Goal: Task Accomplishment & Management: Manage account settings

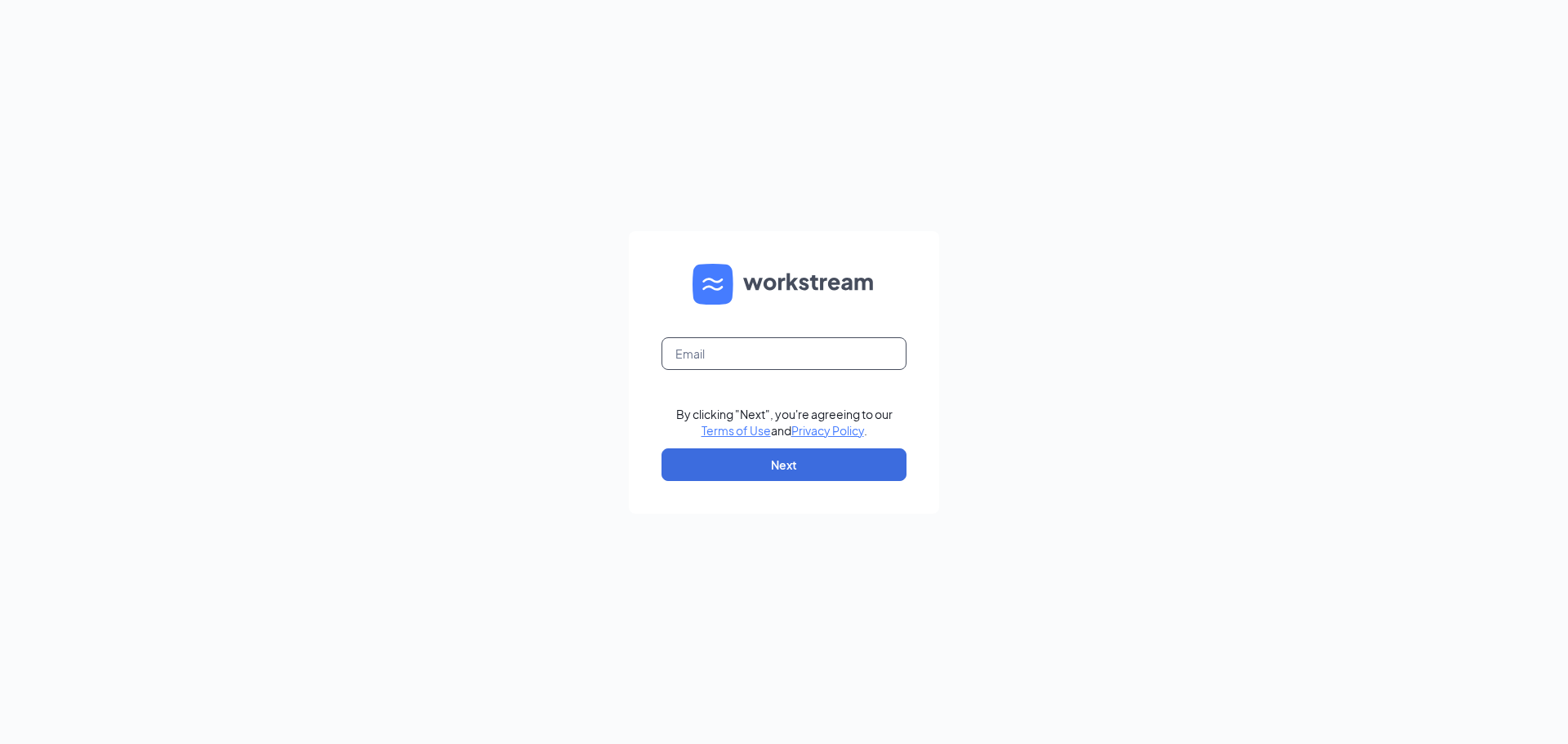
click at [719, 347] on input "text" at bounding box center [784, 353] width 245 height 33
drag, startPoint x: 699, startPoint y: 344, endPoint x: 725, endPoint y: 345, distance: 26.0
click at [699, 343] on input "text" at bounding box center [784, 353] width 245 height 33
type input "B"
type input "bk10464@hbboys.com"
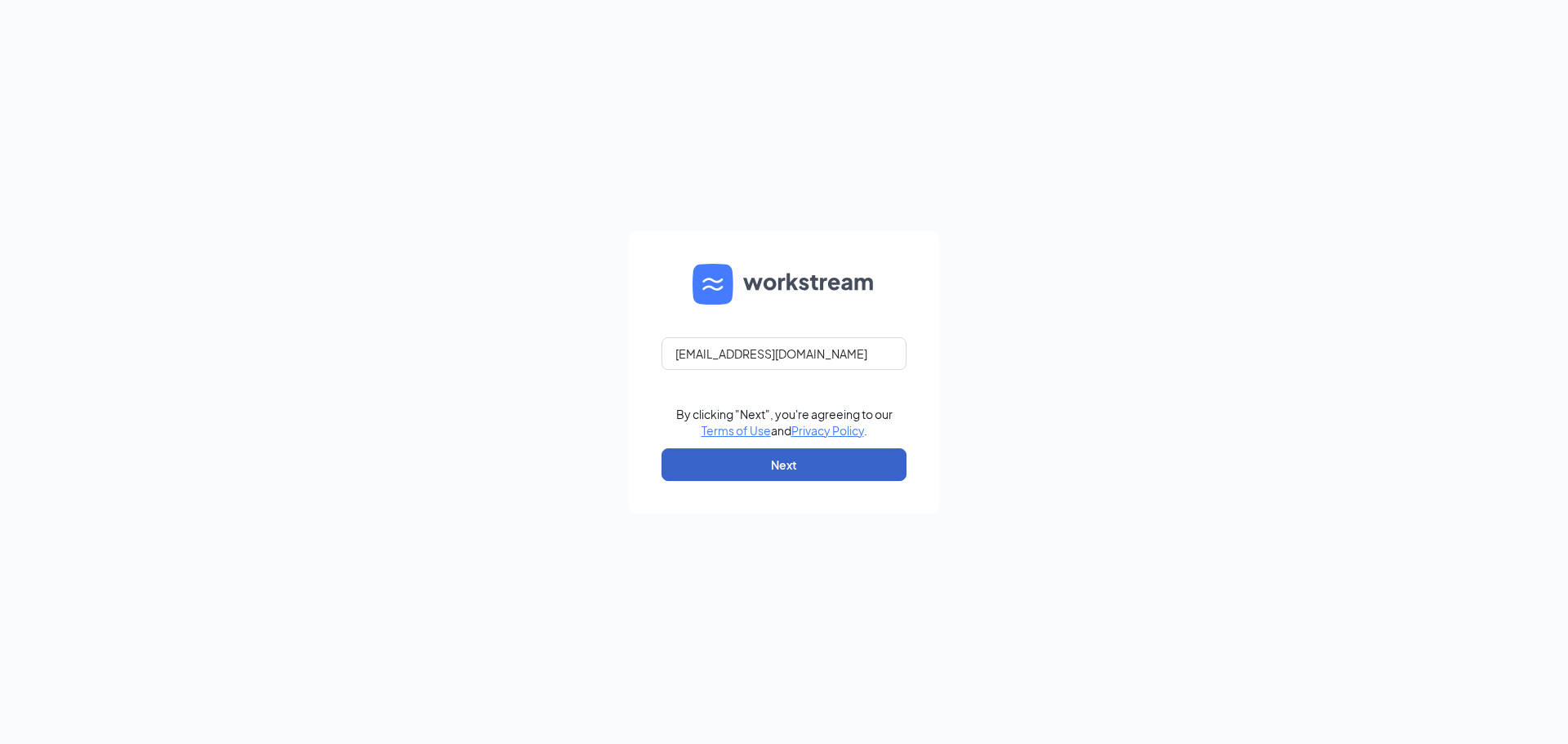
click at [800, 467] on button "Next" at bounding box center [784, 464] width 245 height 33
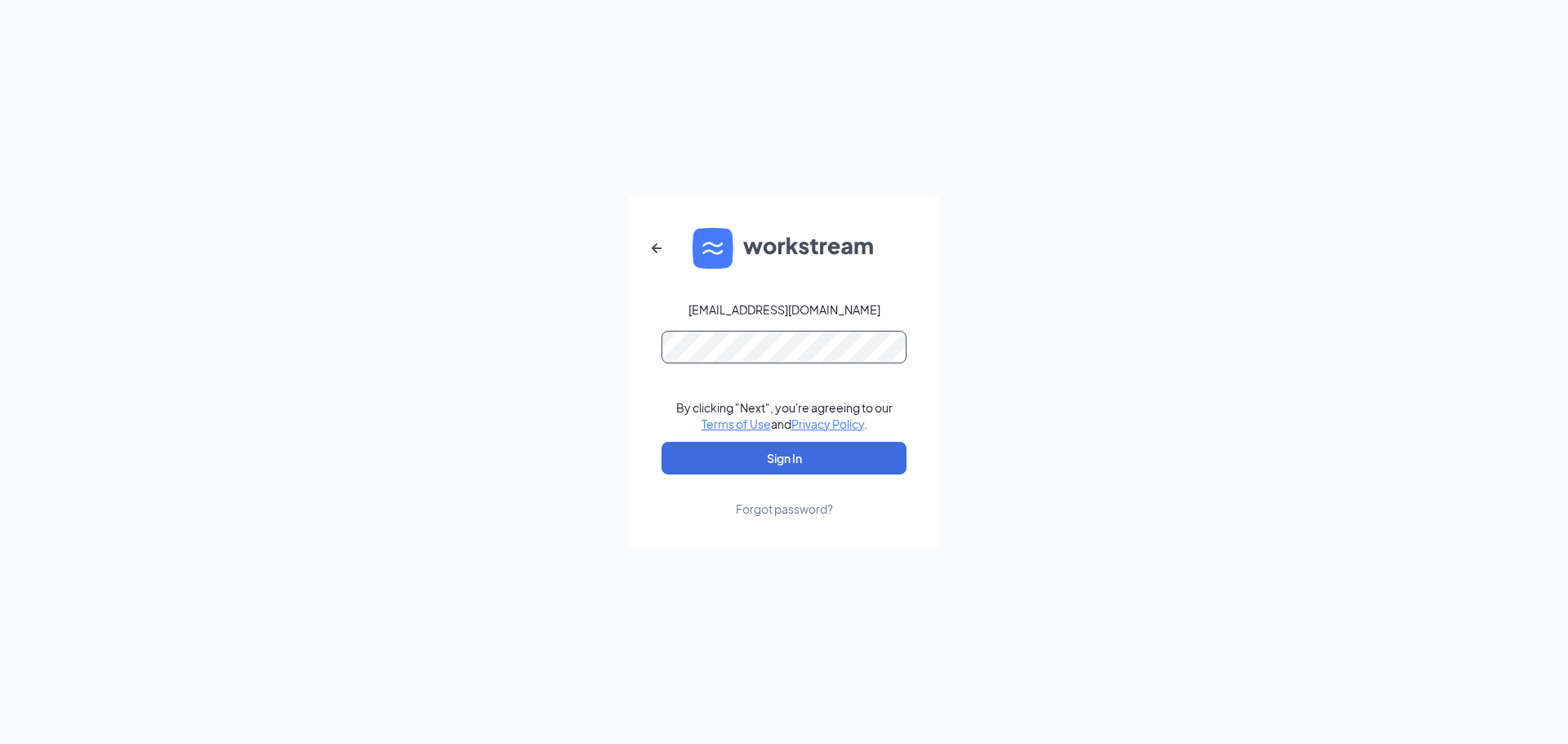
click at [661, 442] on button "Sign In" at bounding box center [784, 458] width 245 height 33
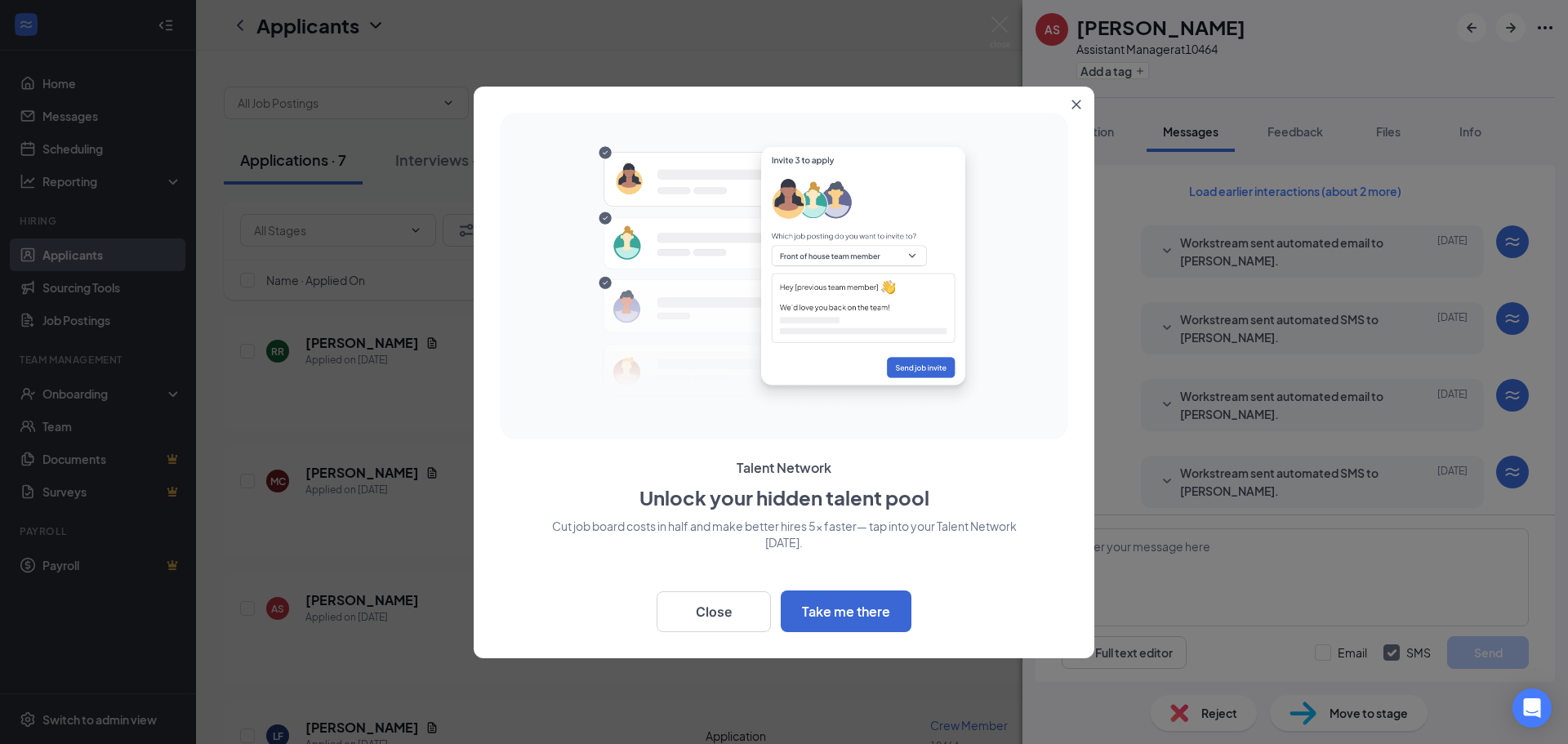
click at [1080, 110] on button "Close" at bounding box center [1079, 101] width 29 height 29
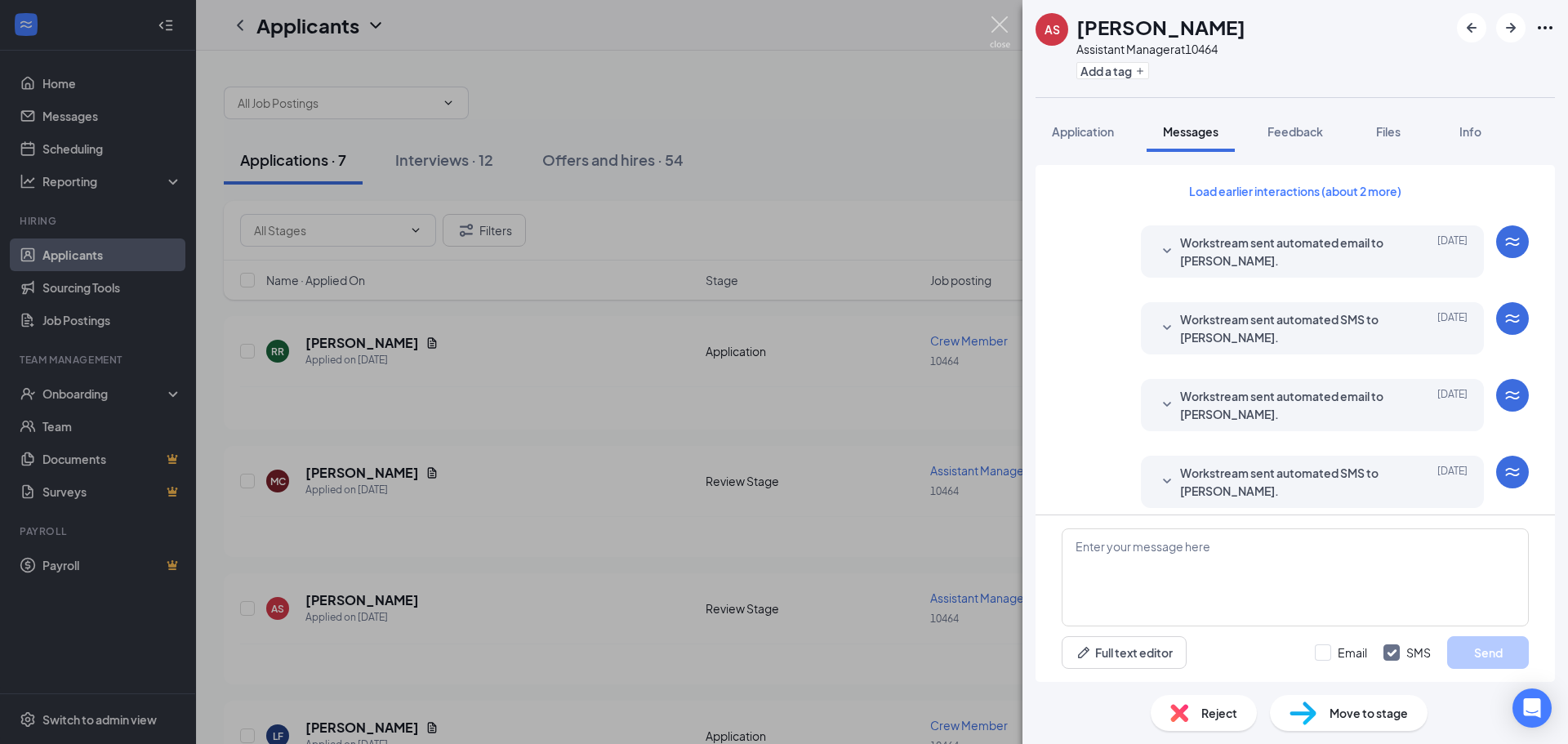
click at [994, 26] on img at bounding box center [1000, 32] width 20 height 32
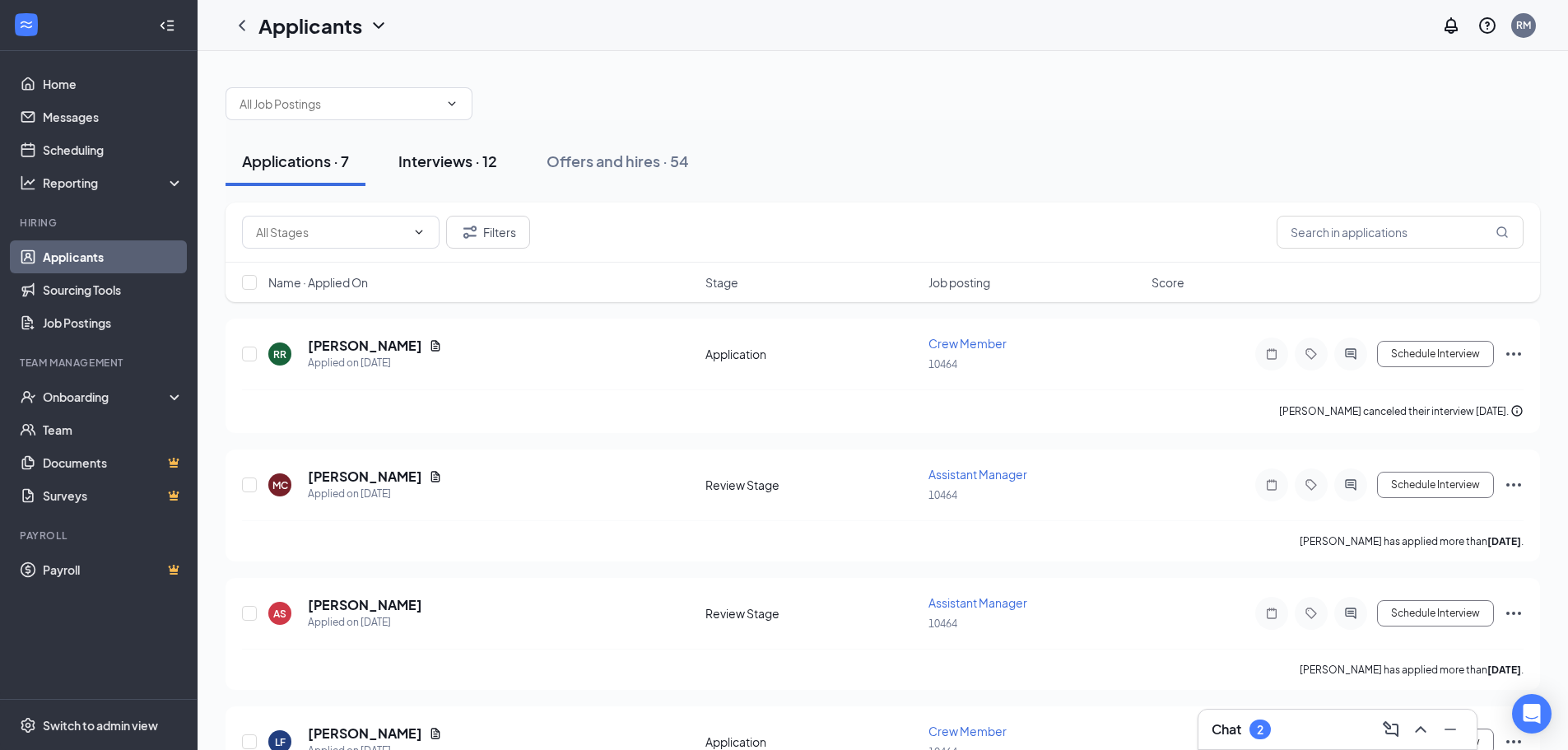
click at [420, 162] on div "Interviews · 12" at bounding box center [447, 161] width 99 height 21
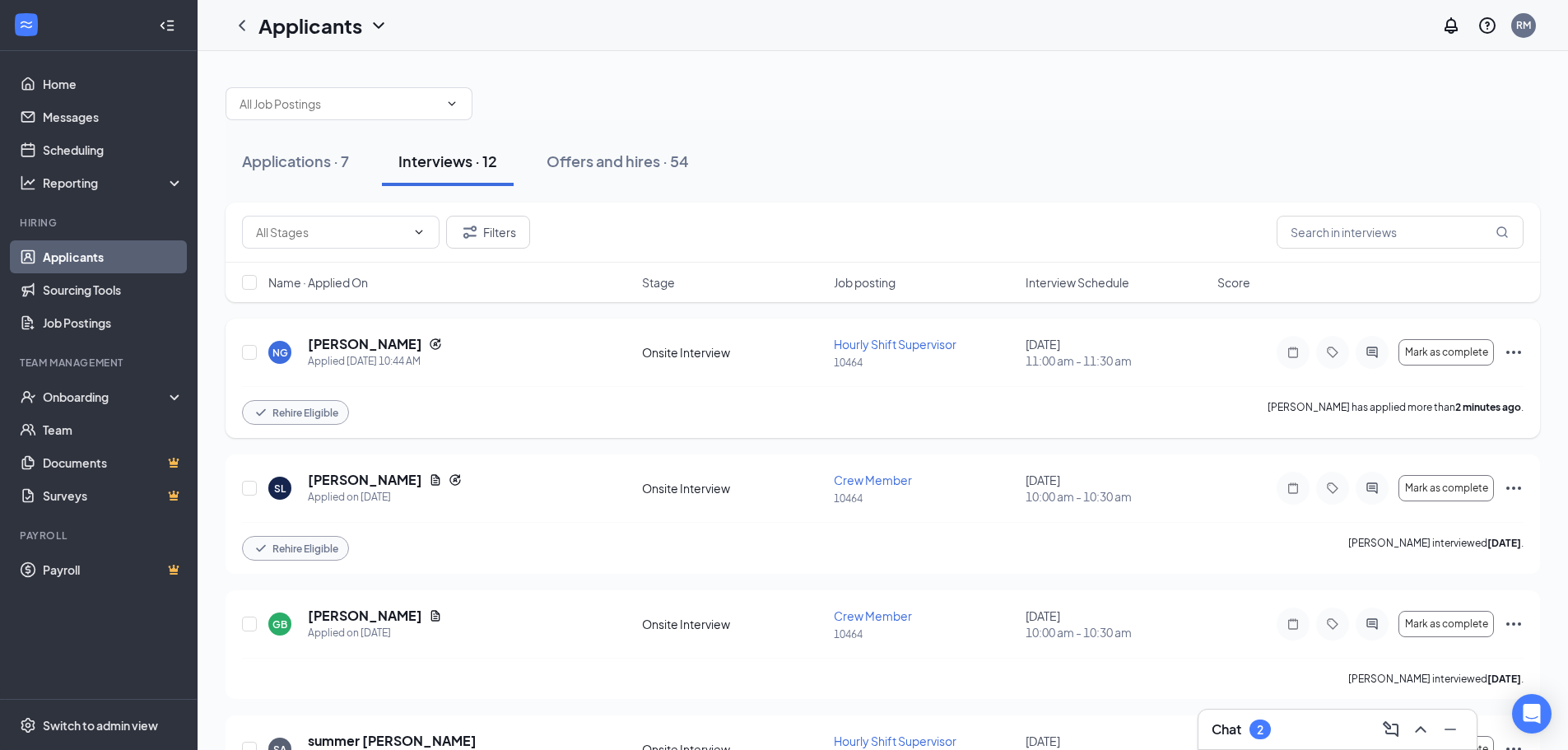
click at [319, 416] on span "Rehire Eligible" at bounding box center [305, 413] width 66 height 14
click at [346, 408] on div "Rehire Eligible" at bounding box center [295, 412] width 107 height 25
click at [363, 346] on h5 "[PERSON_NAME]" at bounding box center [365, 344] width 114 height 18
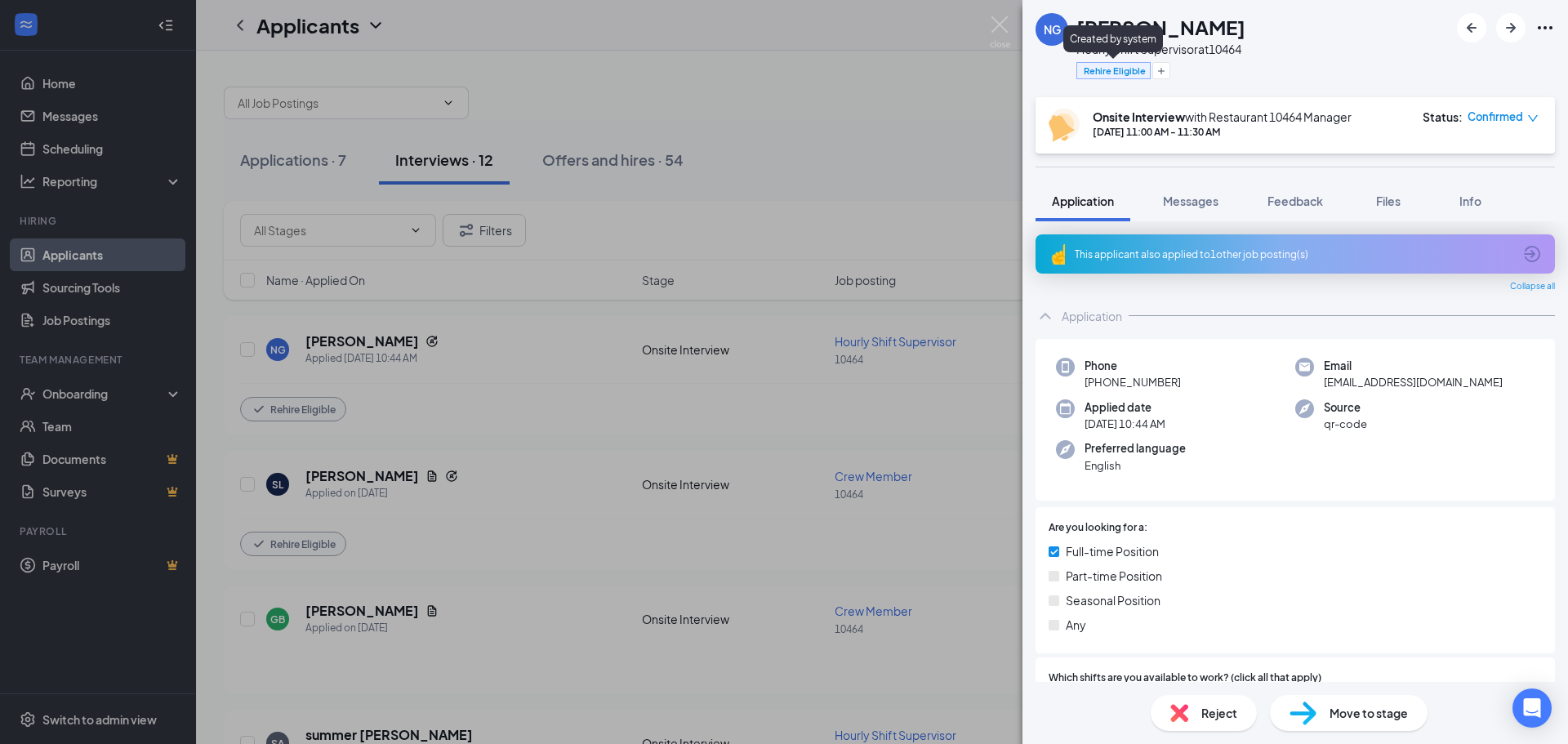
click at [1125, 72] on span "Rehire Eligible" at bounding box center [1115, 71] width 62 height 14
click at [1002, 32] on img at bounding box center [1000, 32] width 20 height 32
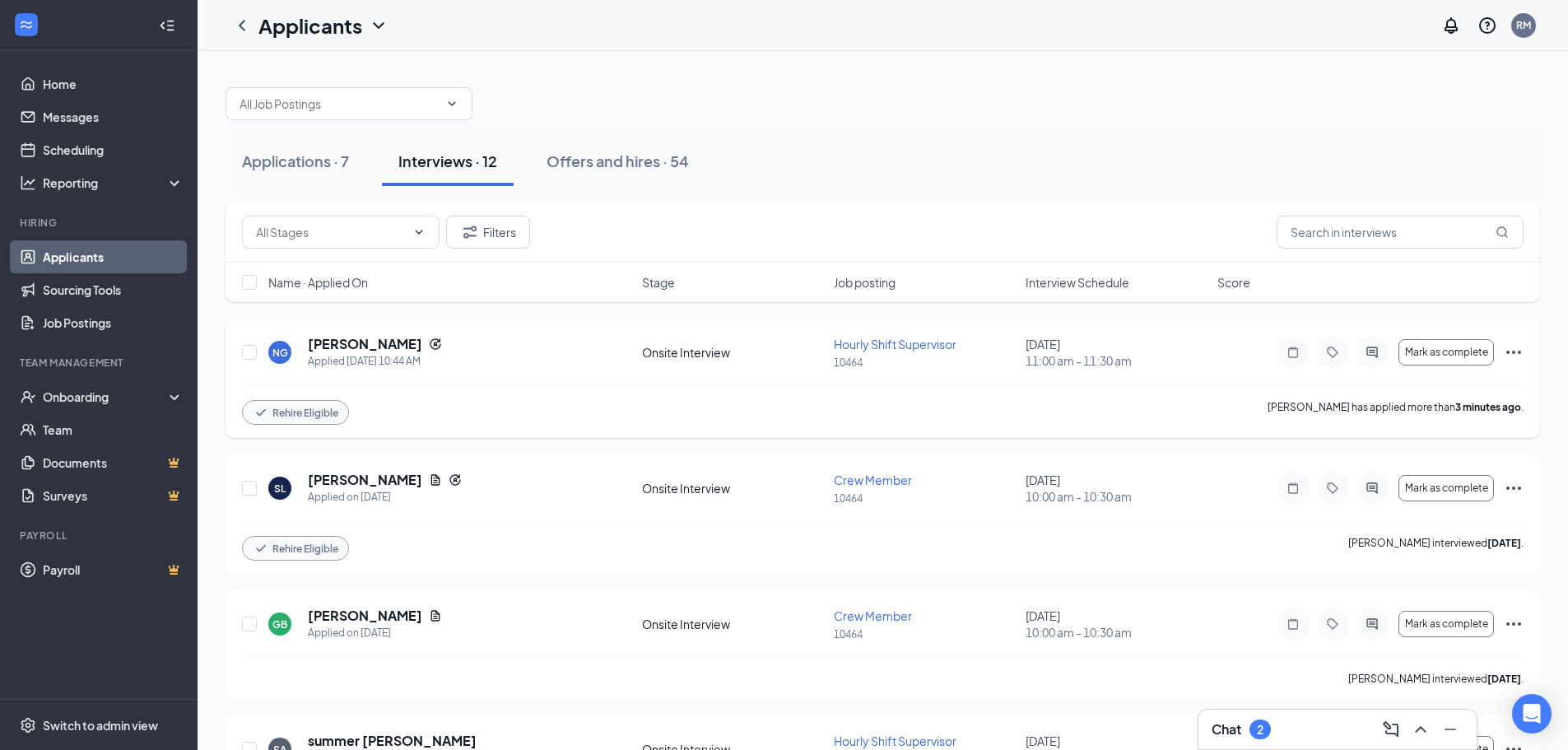
click at [1513, 354] on icon "Ellipses" at bounding box center [1514, 353] width 15 height 4
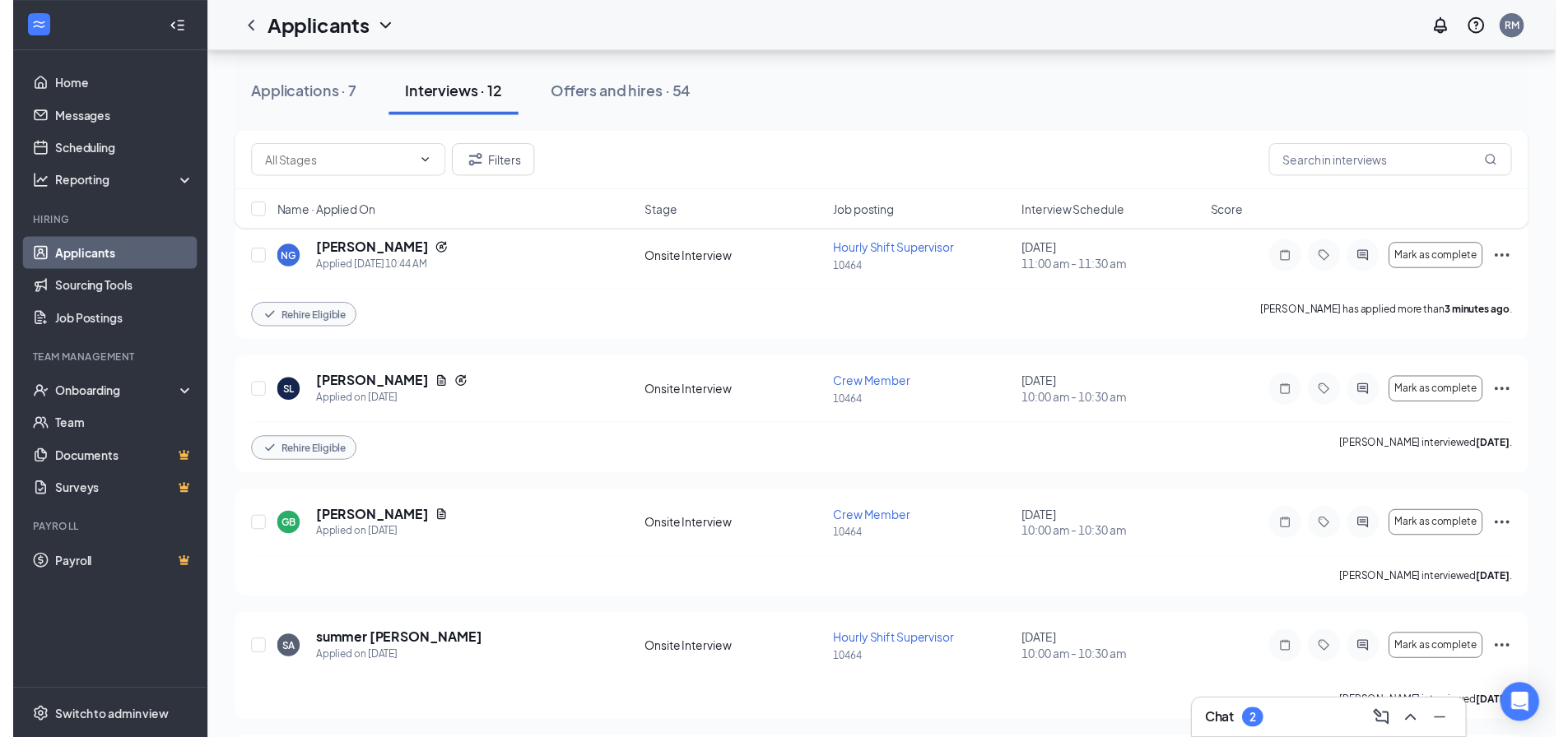
scroll to position [89, 0]
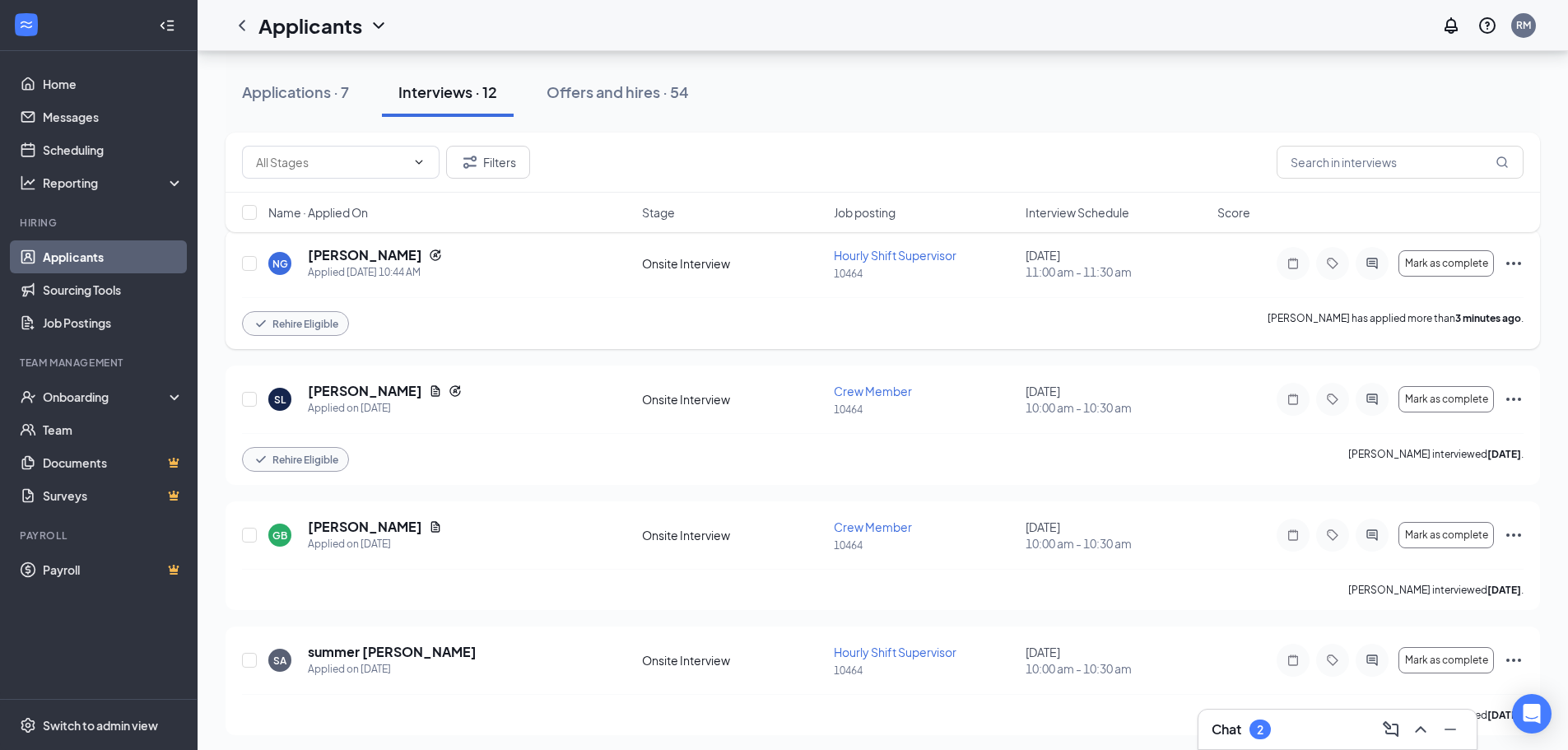
click at [1510, 260] on icon "Ellipses" at bounding box center [1514, 263] width 20 height 20
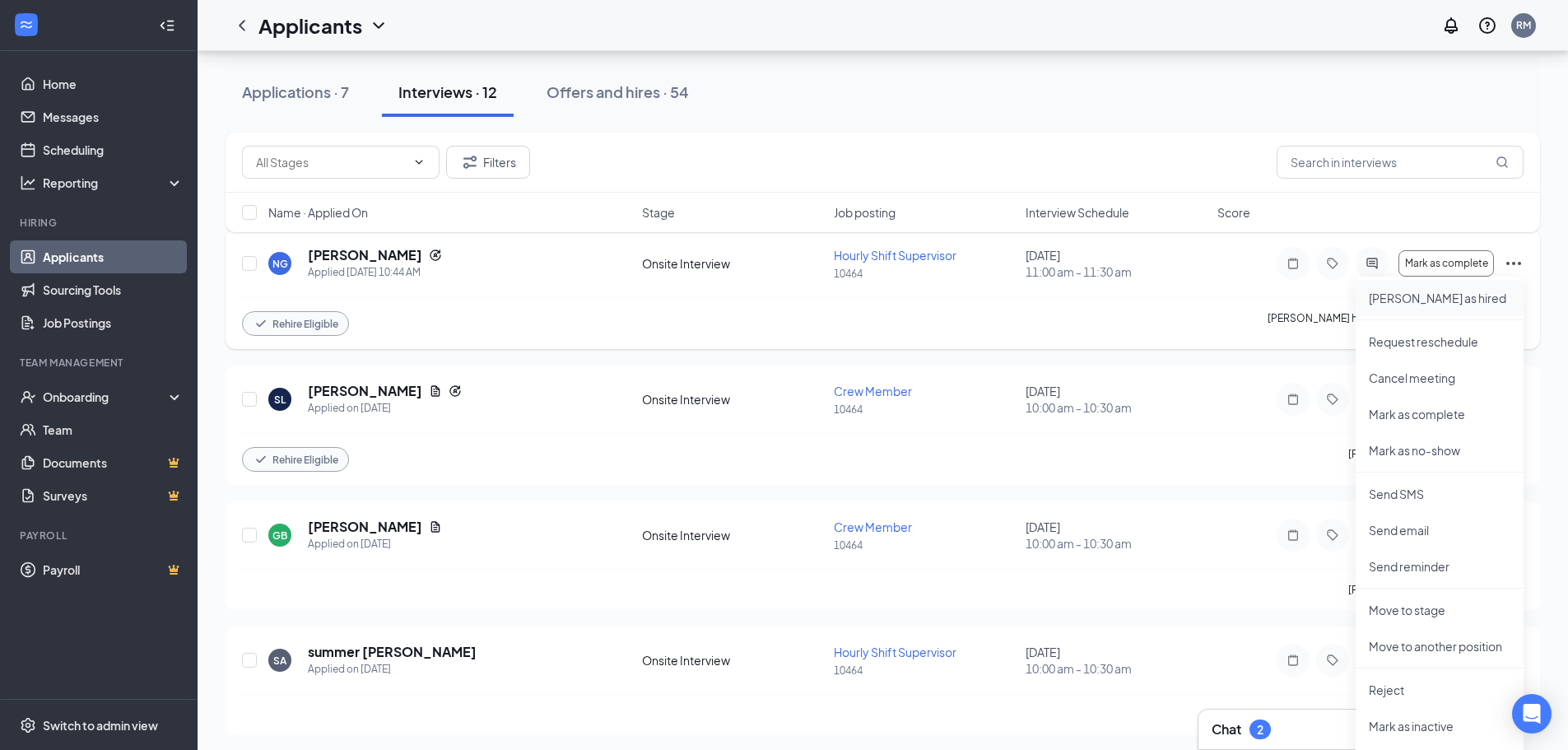
click at [1440, 303] on p "[PERSON_NAME] as hired" at bounding box center [1439, 298] width 142 height 16
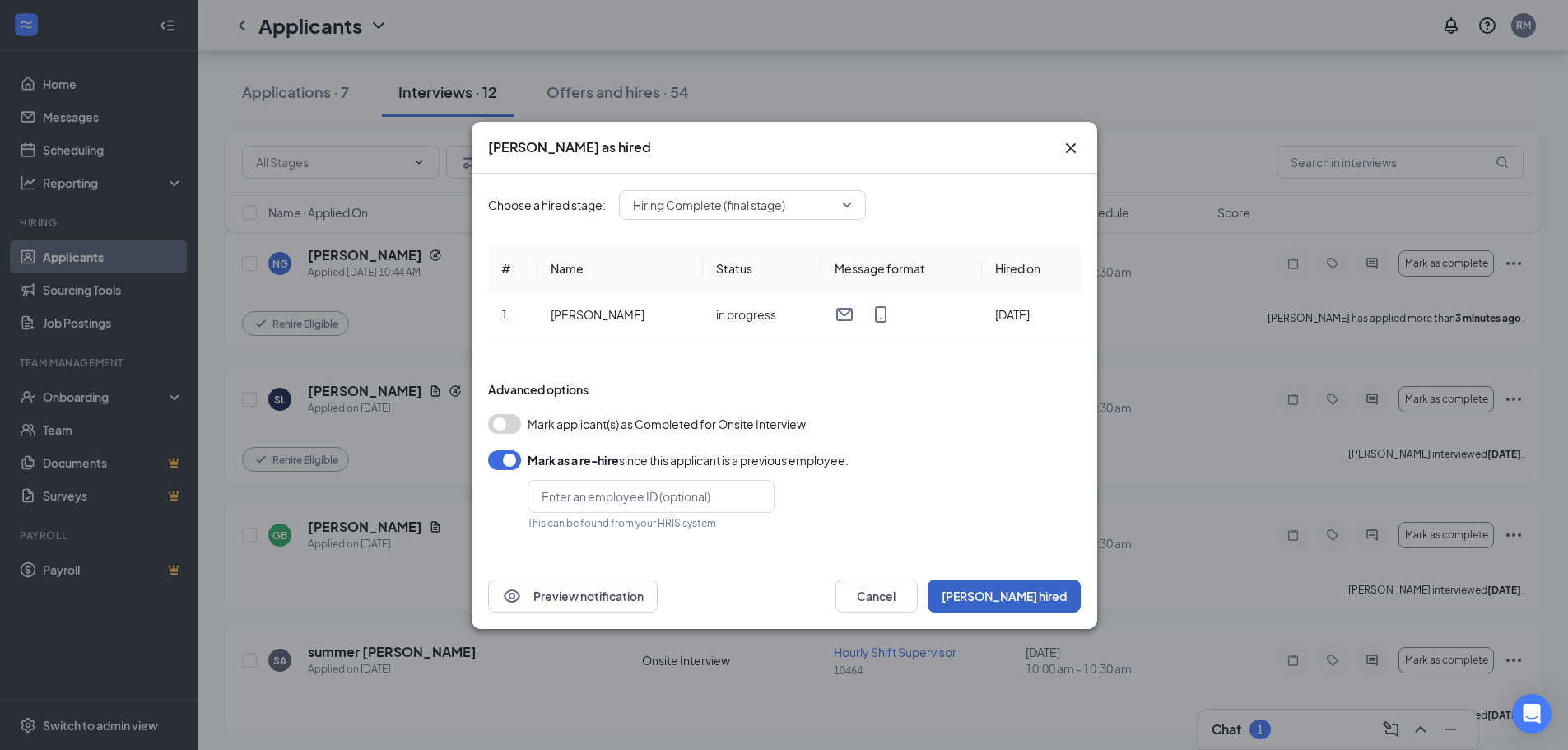
click at [1033, 598] on button "[PERSON_NAME] hired" at bounding box center [1004, 596] width 153 height 33
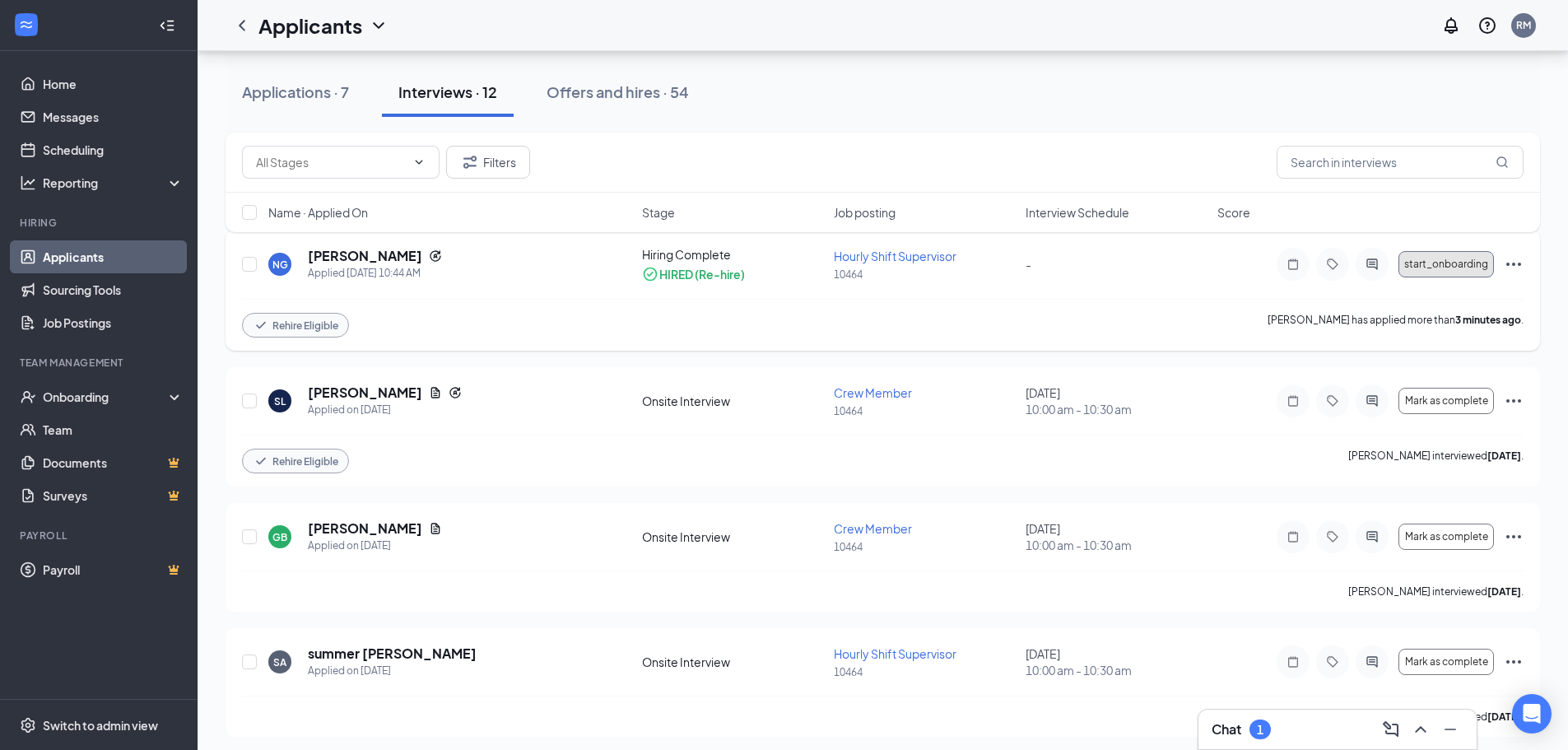
click at [1461, 263] on span "start_onboarding" at bounding box center [1447, 264] width 84 height 12
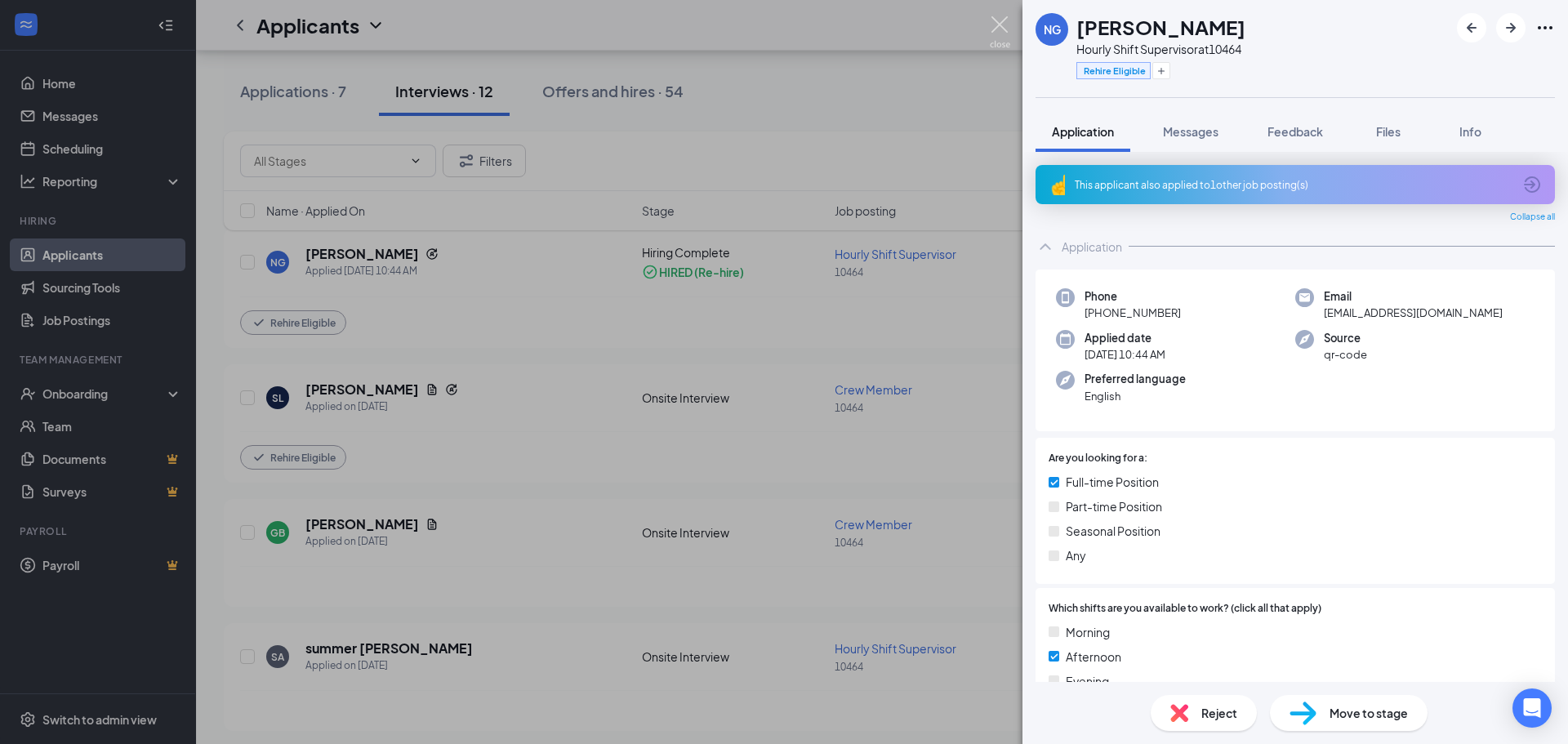
click at [1000, 18] on img at bounding box center [1000, 32] width 20 height 32
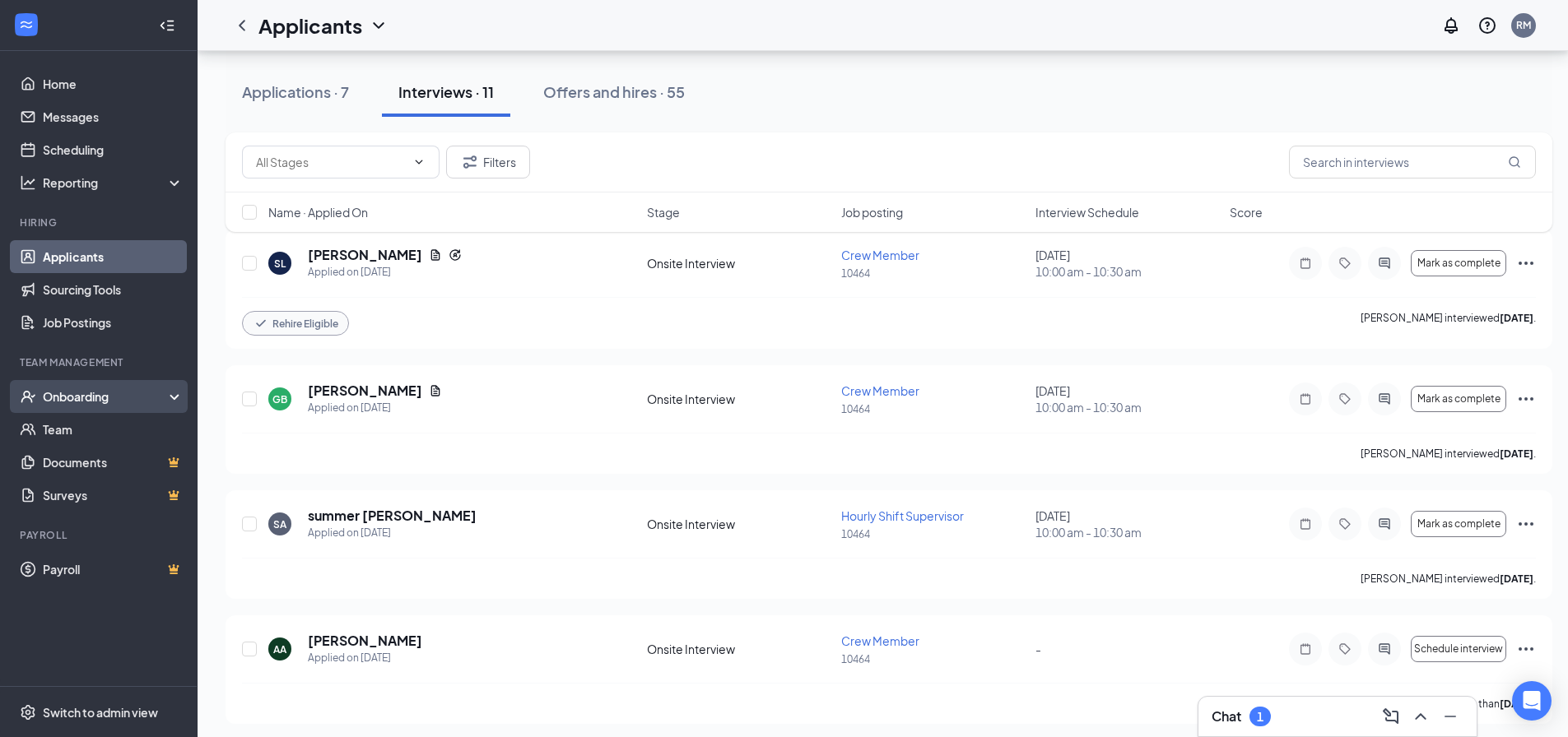
click at [105, 401] on div "Onboarding" at bounding box center [106, 396] width 127 height 16
click at [87, 429] on link "Overview" at bounding box center [113, 429] width 141 height 33
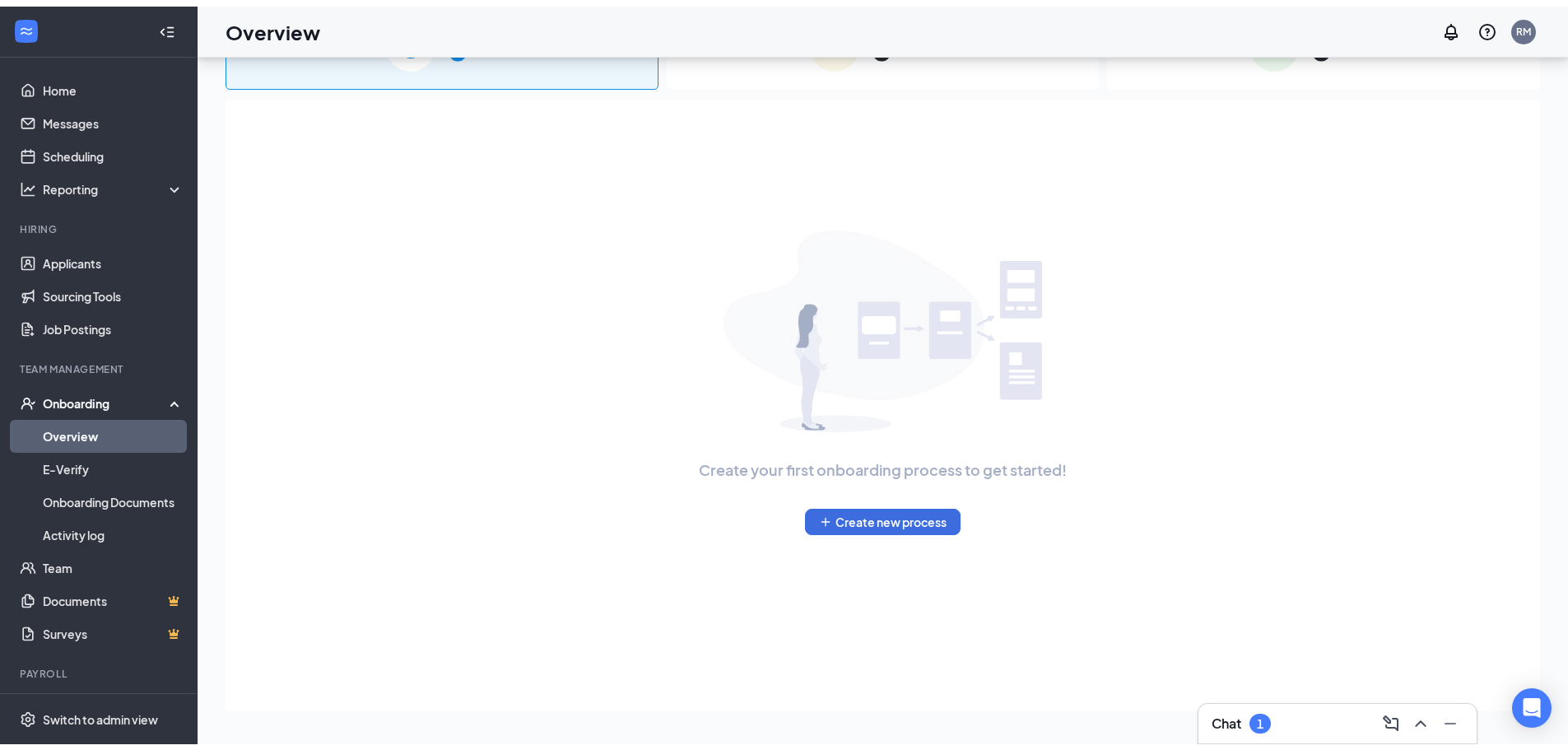
scroll to position [74, 0]
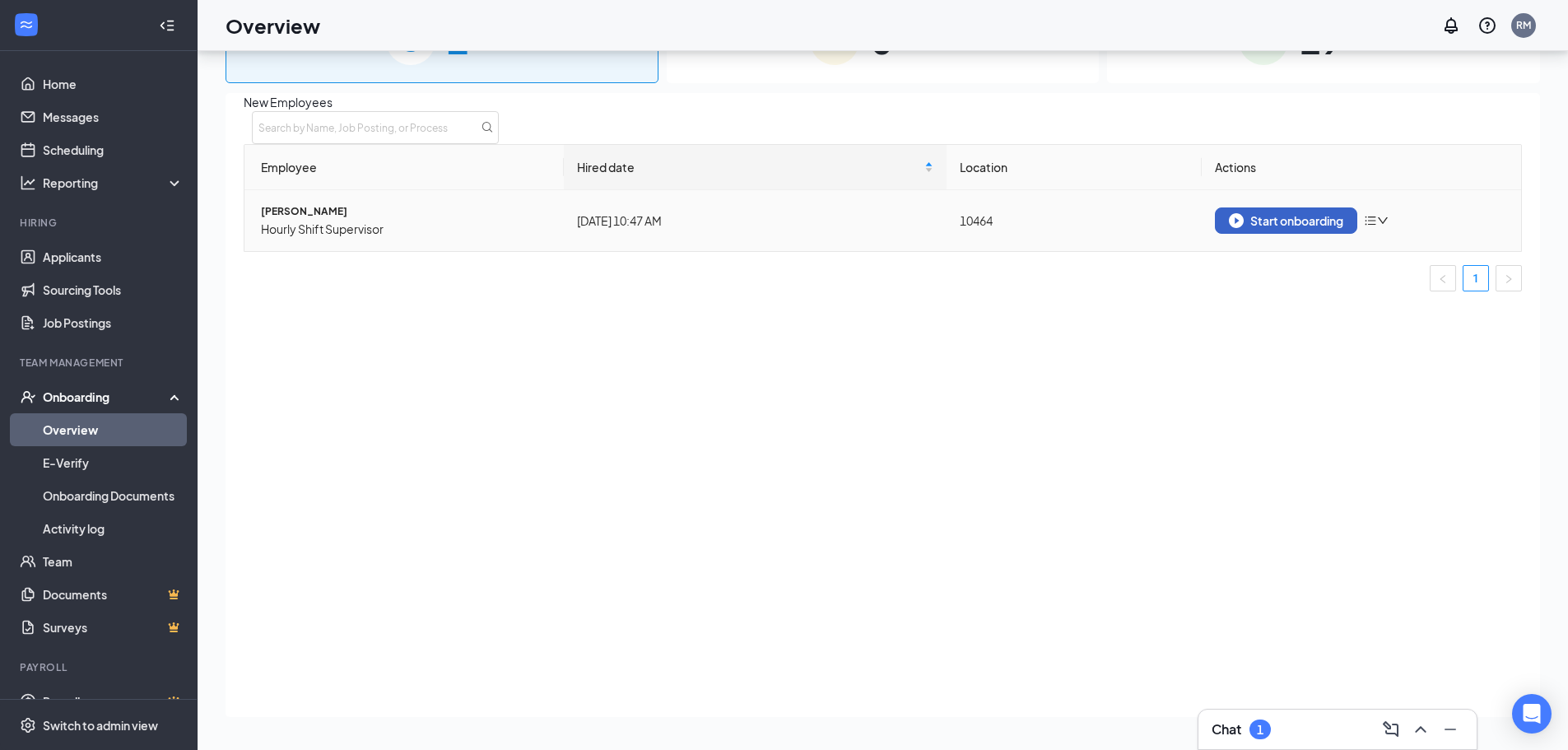
click at [1257, 228] on div "Start onboarding" at bounding box center [1286, 221] width 114 height 15
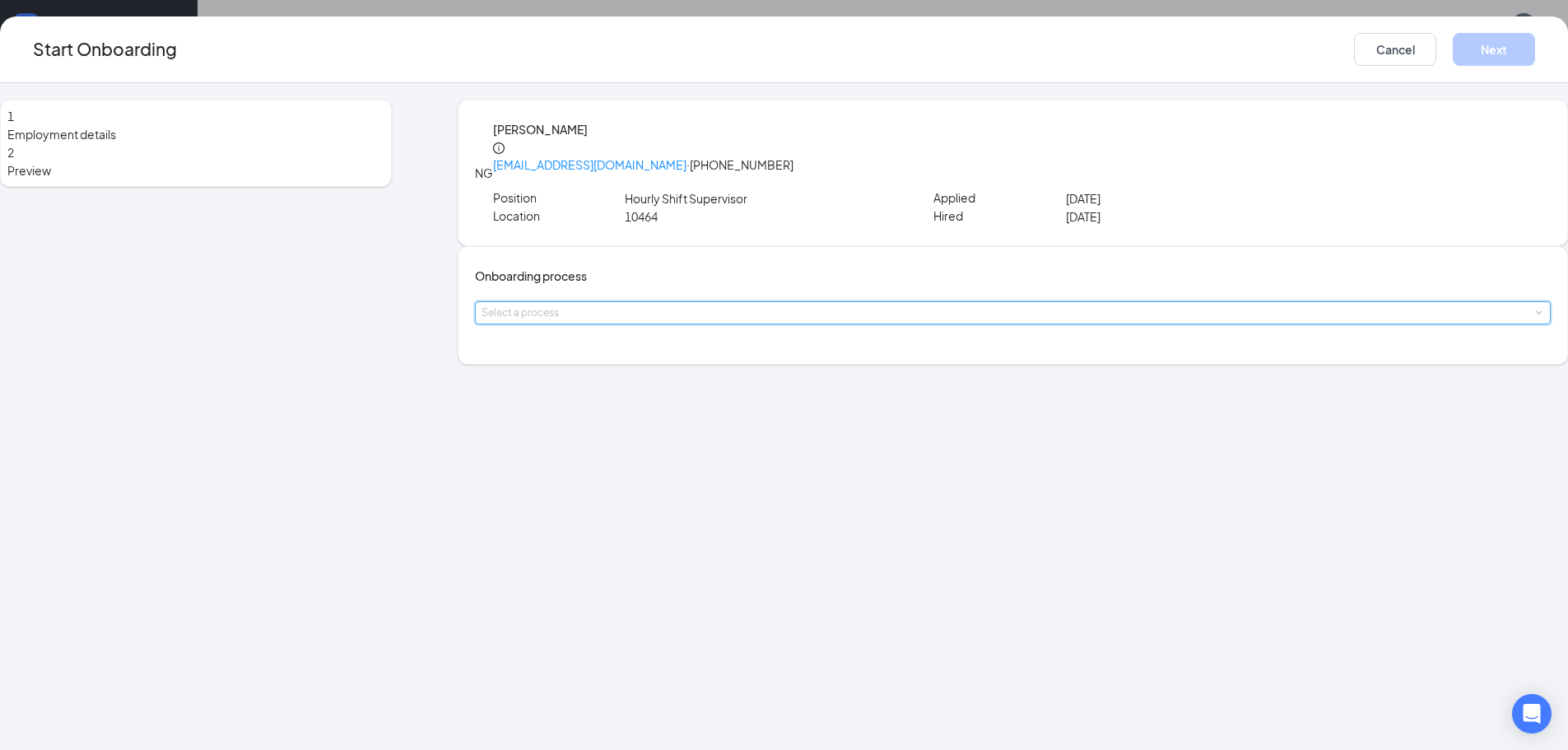
click at [686, 322] on div "Select a process" at bounding box center [1013, 313] width 1063 height 21
click at [661, 371] on span "Onboarding All Stores" at bounding box center [617, 368] width 118 height 15
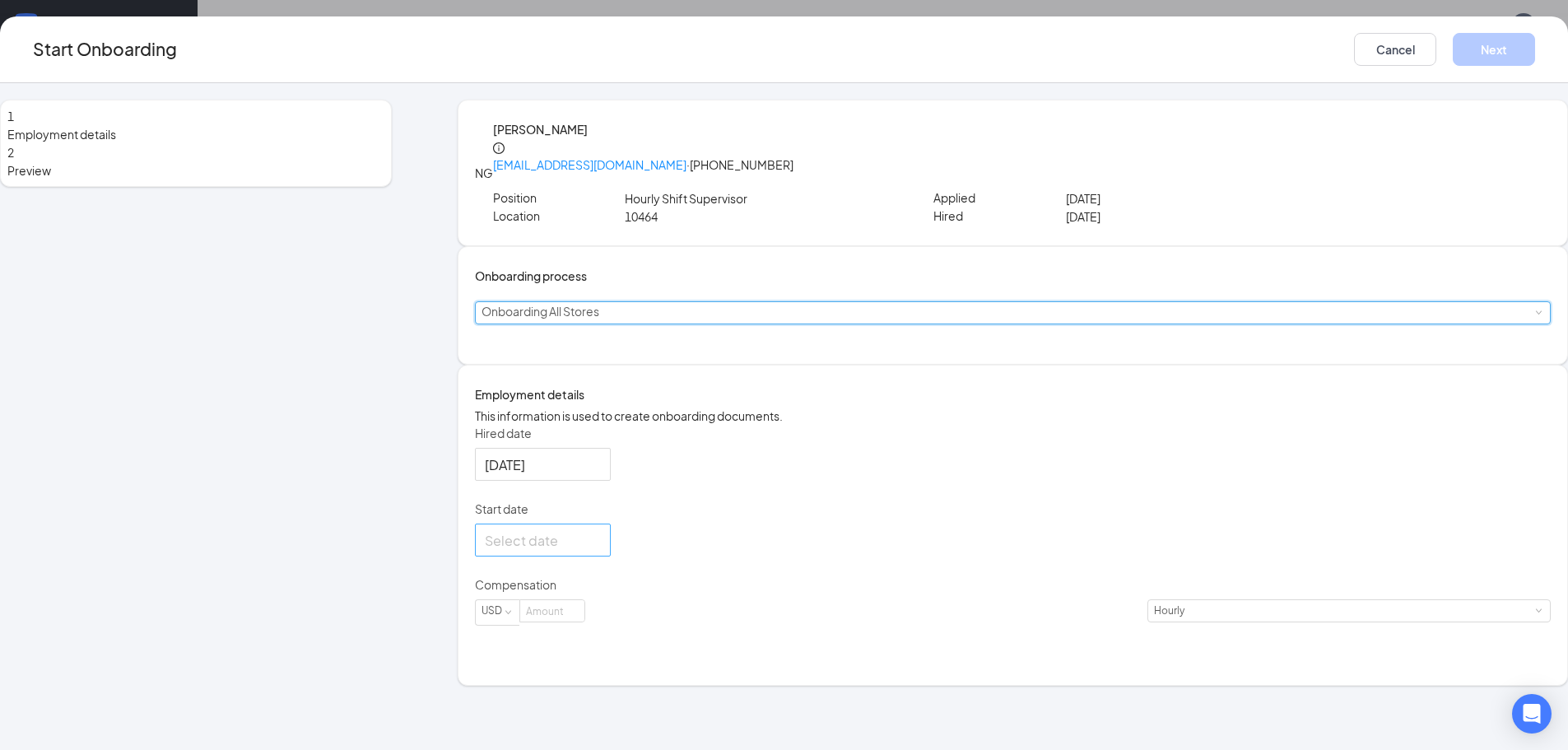
click at [598, 551] on input "Start date" at bounding box center [541, 540] width 112 height 21
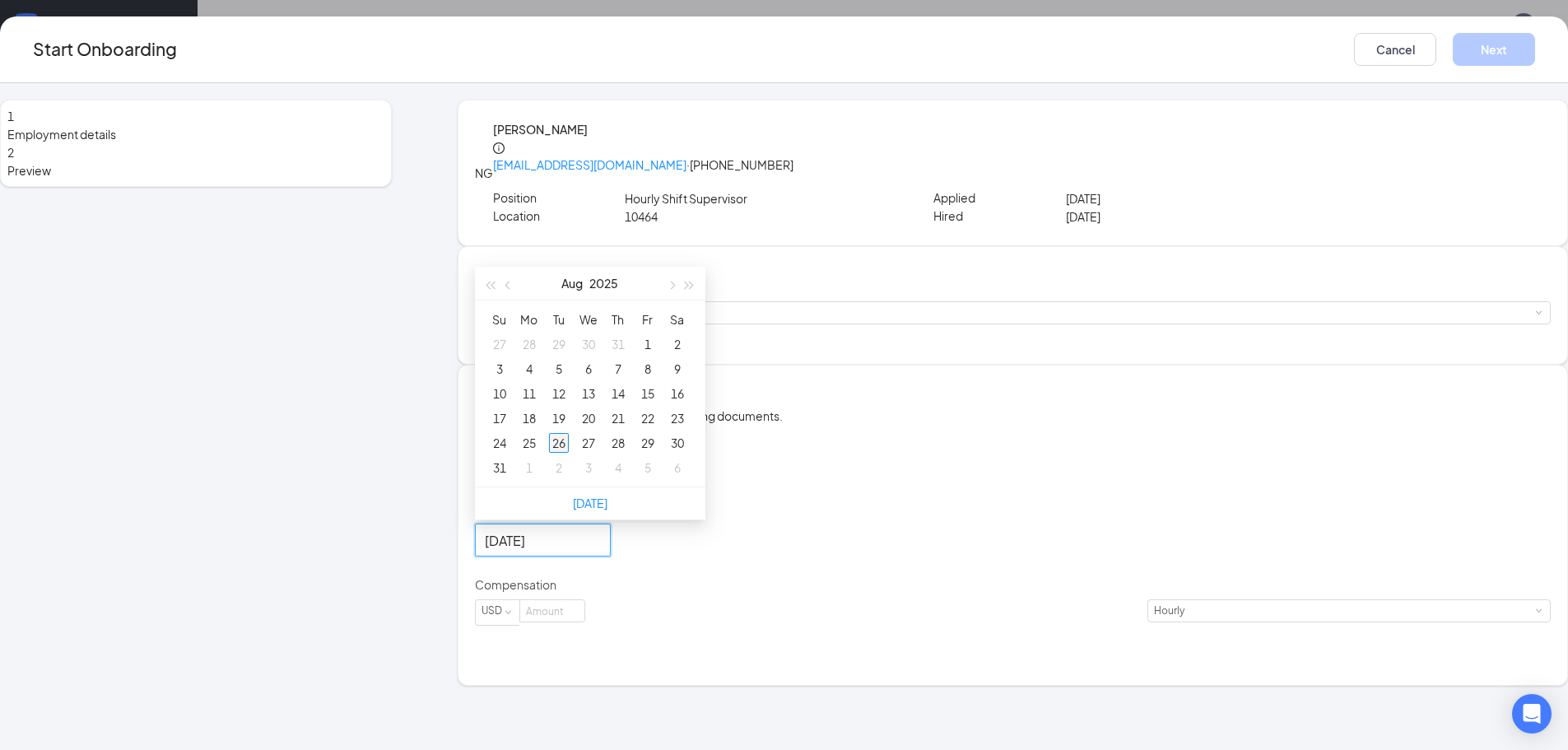
type input "[DATE]"
click at [568, 453] on div "26" at bounding box center [559, 443] width 20 height 20
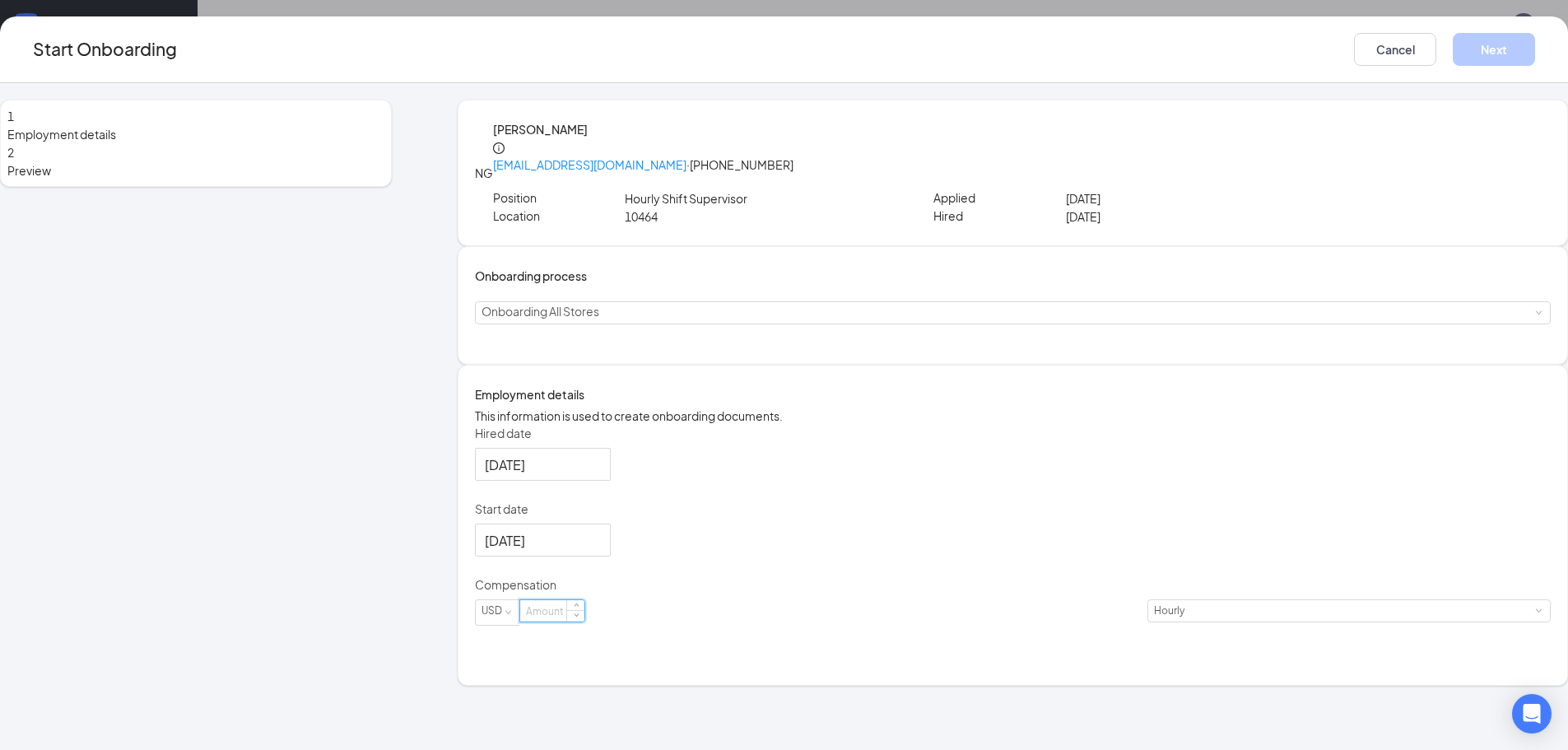
click at [585, 621] on input at bounding box center [552, 611] width 64 height 21
type input "16"
click at [904, 597] on div "Hired date [DATE] Start date [DATE] [DATE] Su Mo Tu We Th Fr Sa 27 28 29 30 31 …" at bounding box center [1013, 535] width 1076 height 221
click at [1453, 52] on button "Next" at bounding box center [1494, 49] width 82 height 33
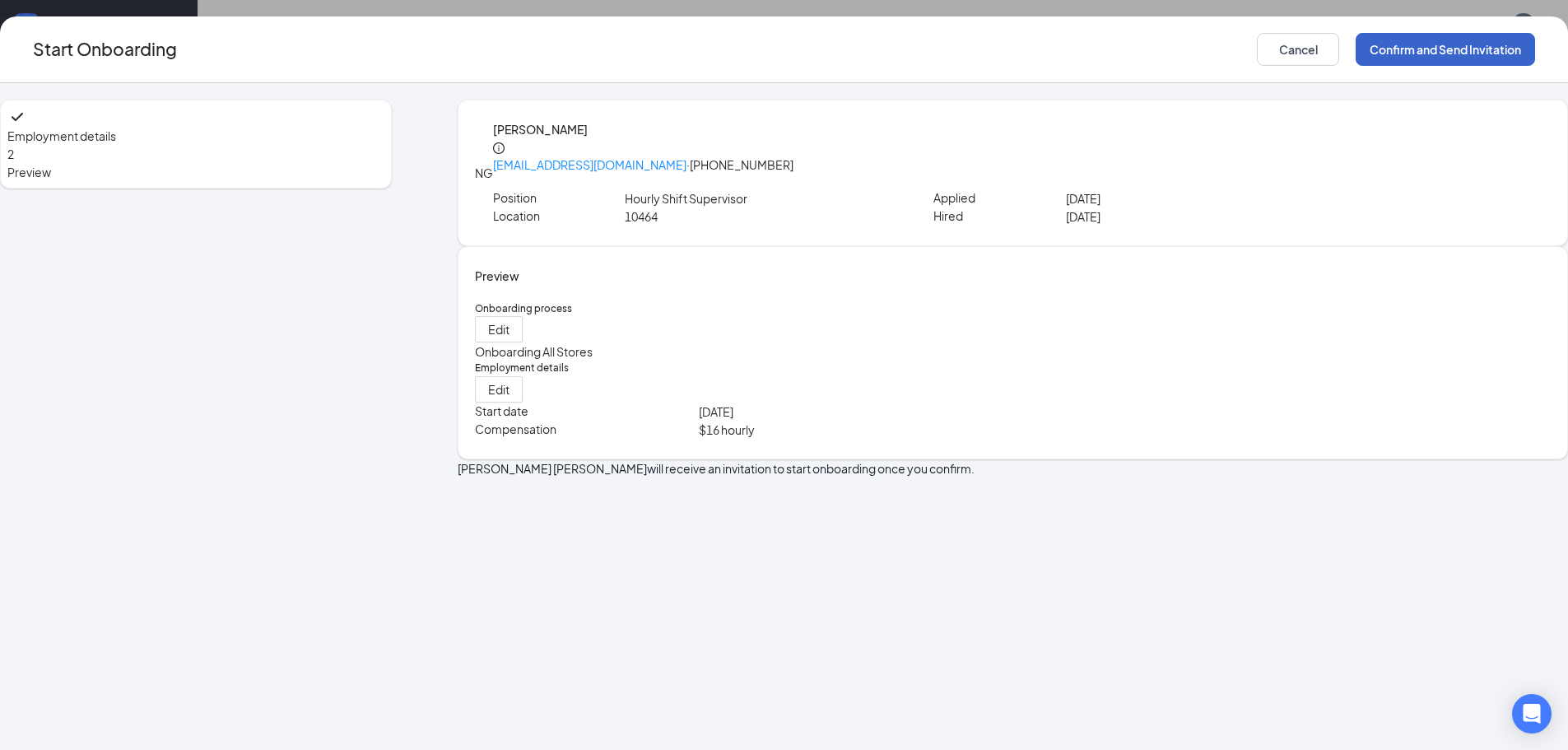
click at [1356, 47] on button "Confirm and Send Invitation" at bounding box center [1445, 49] width 179 height 33
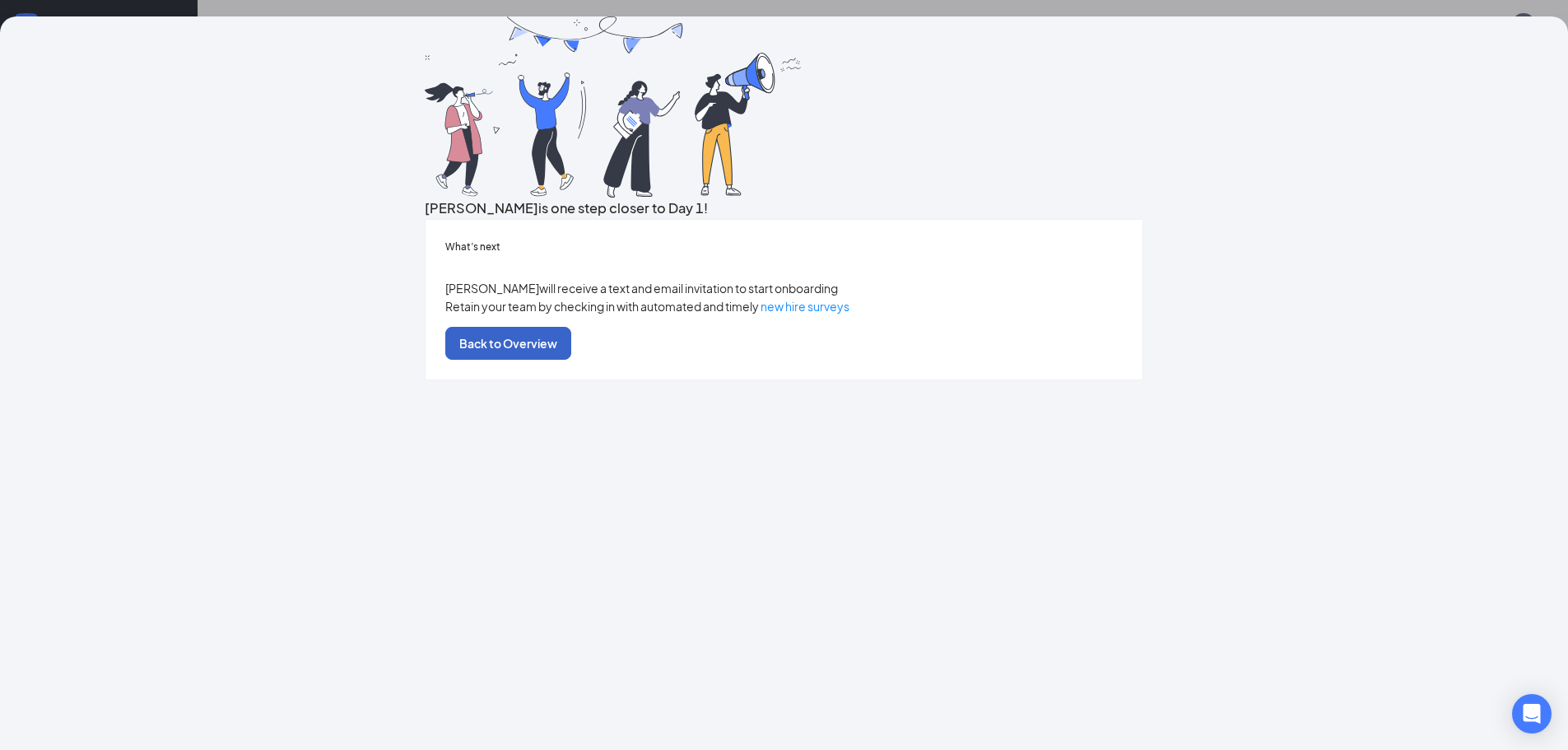
click at [571, 360] on button "Back to Overview" at bounding box center [508, 343] width 126 height 33
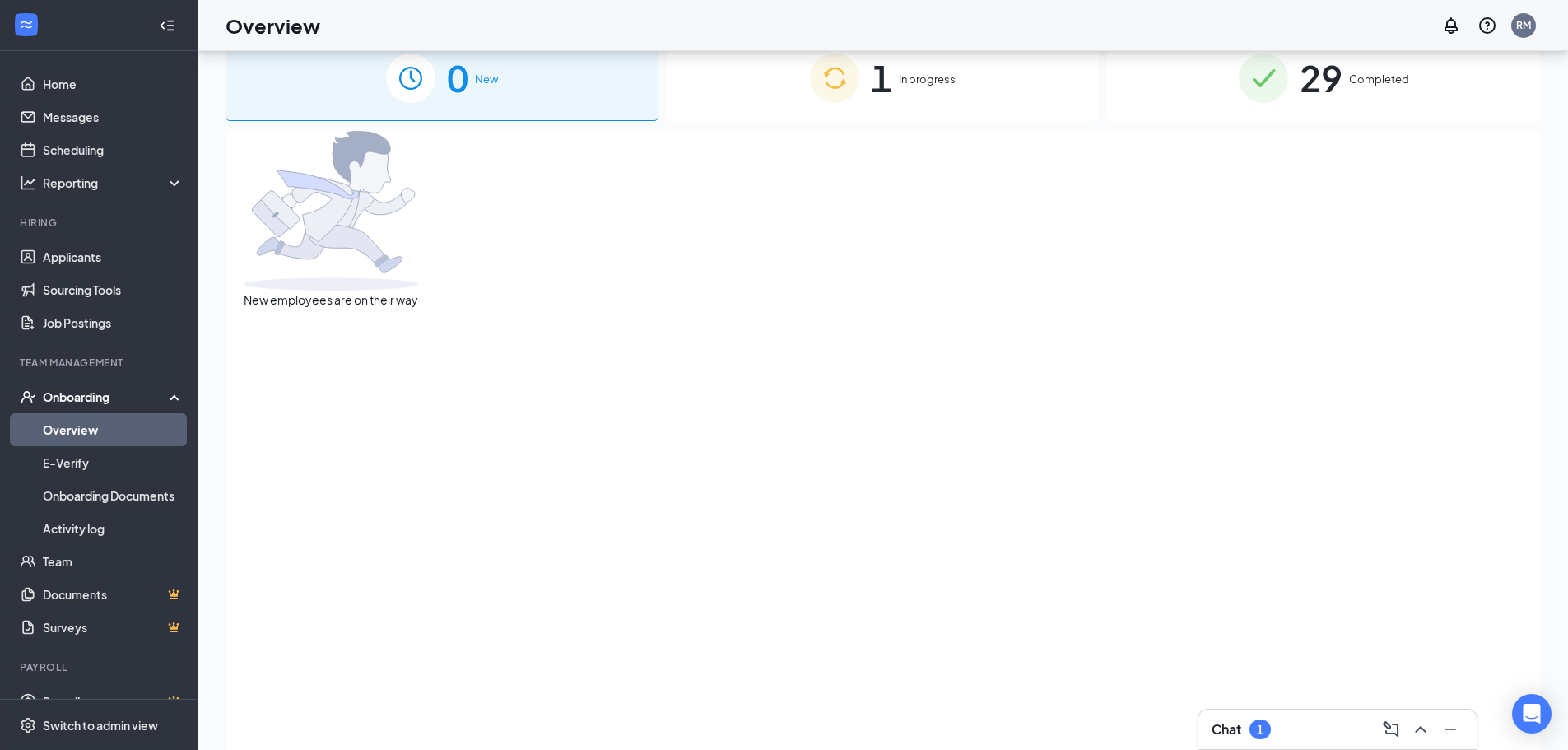
scroll to position [0, 0]
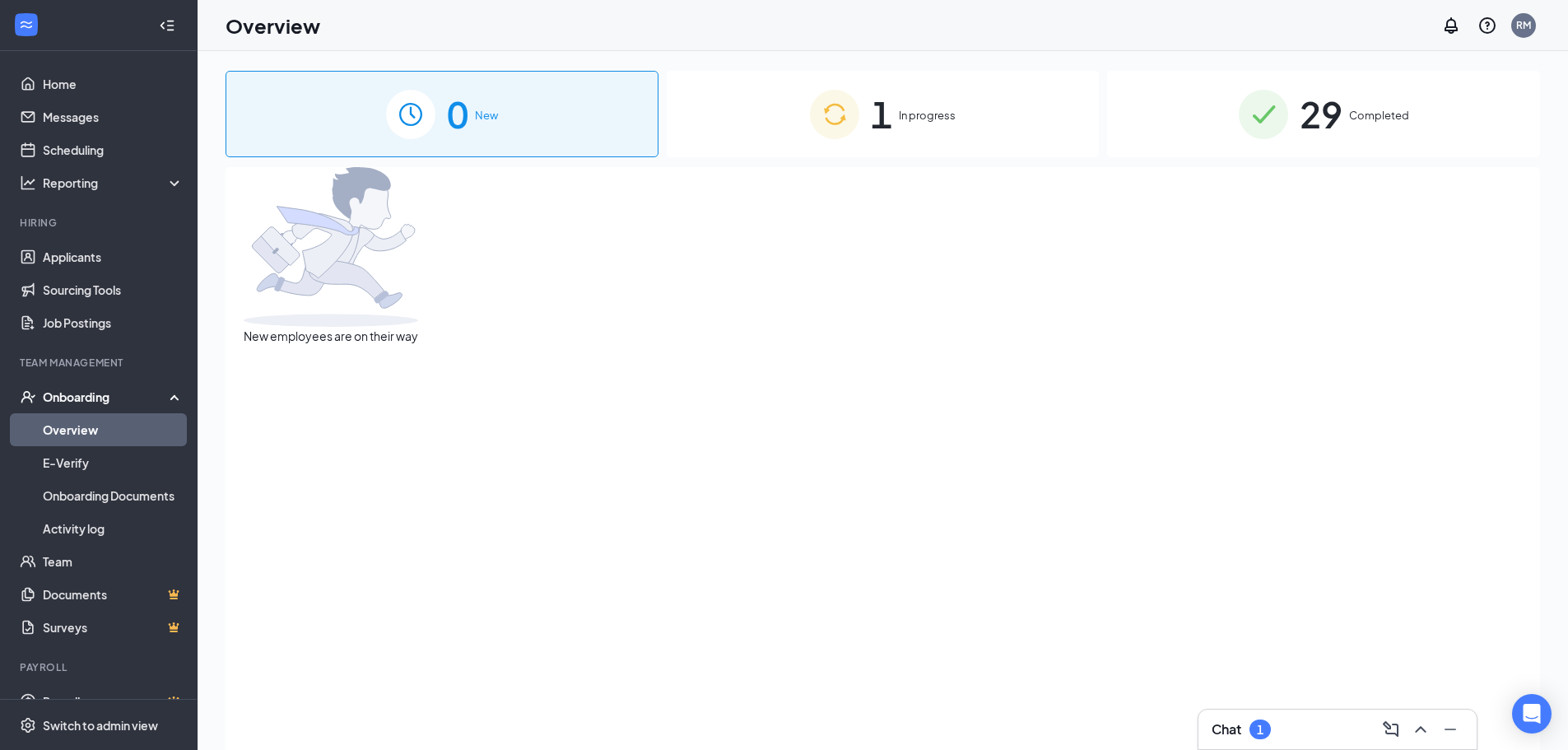
click at [928, 113] on span "In progress" at bounding box center [927, 115] width 57 height 16
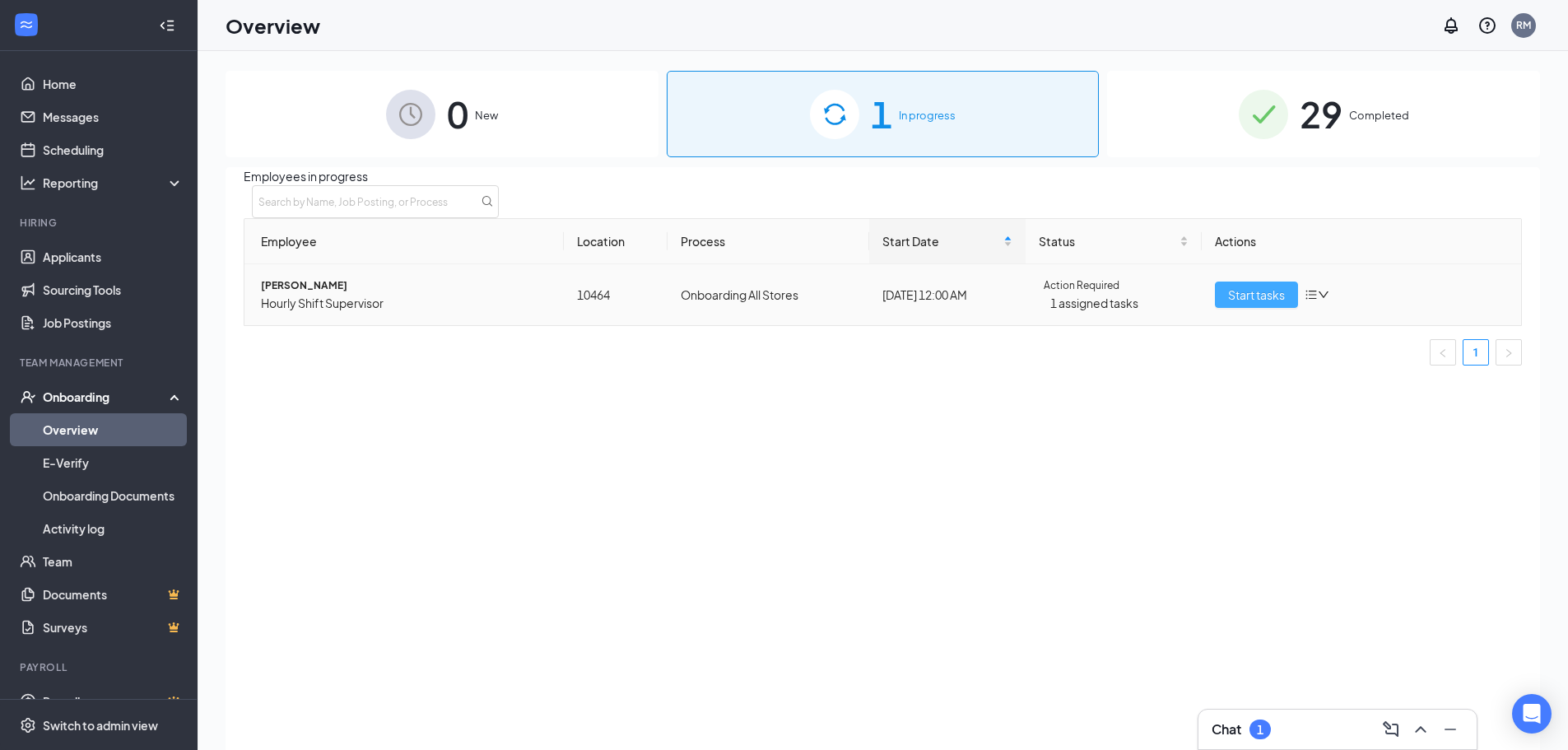
click at [1241, 304] on span "Start tasks" at bounding box center [1257, 295] width 57 height 18
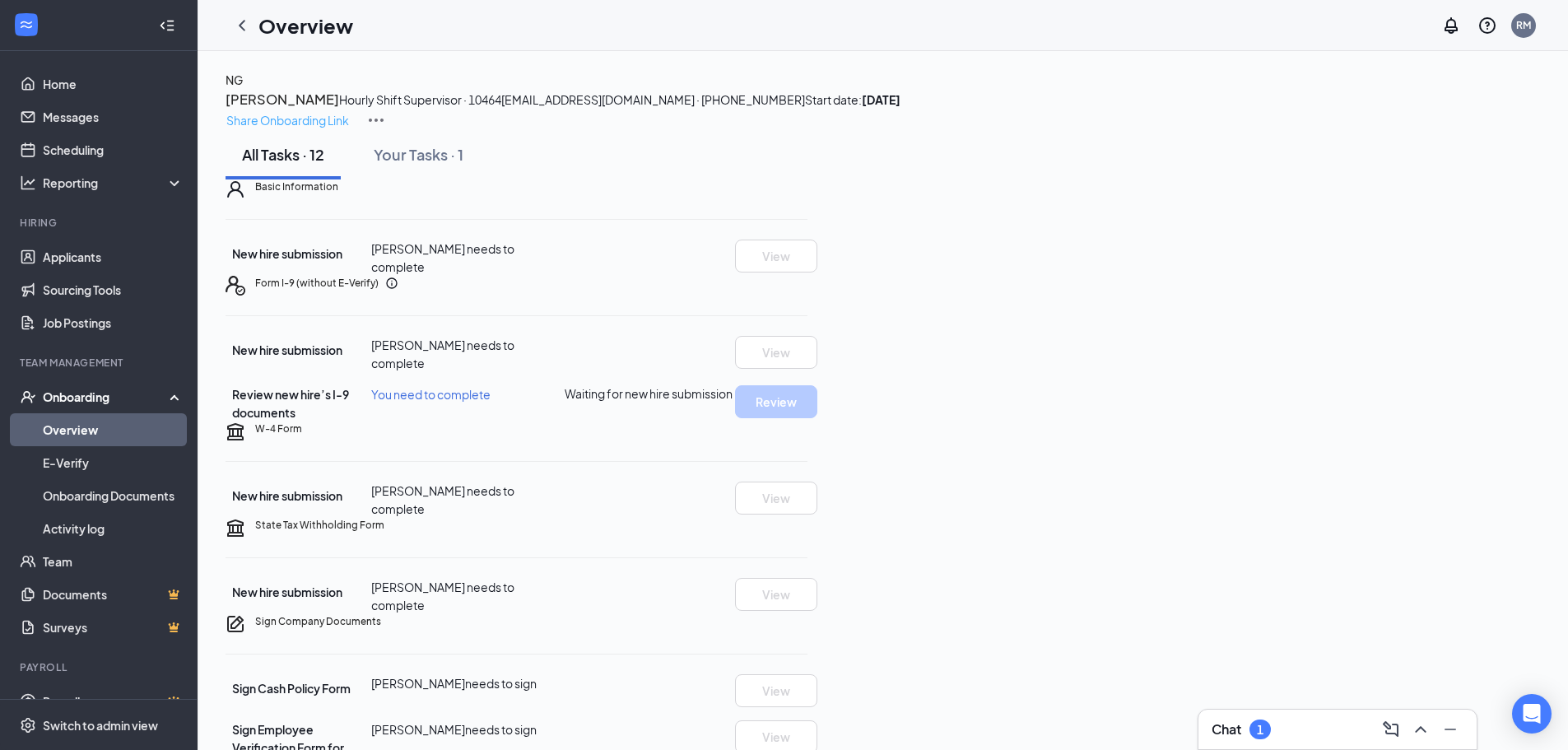
click at [349, 112] on p "Share Onboarding Link" at bounding box center [287, 121] width 122 height 18
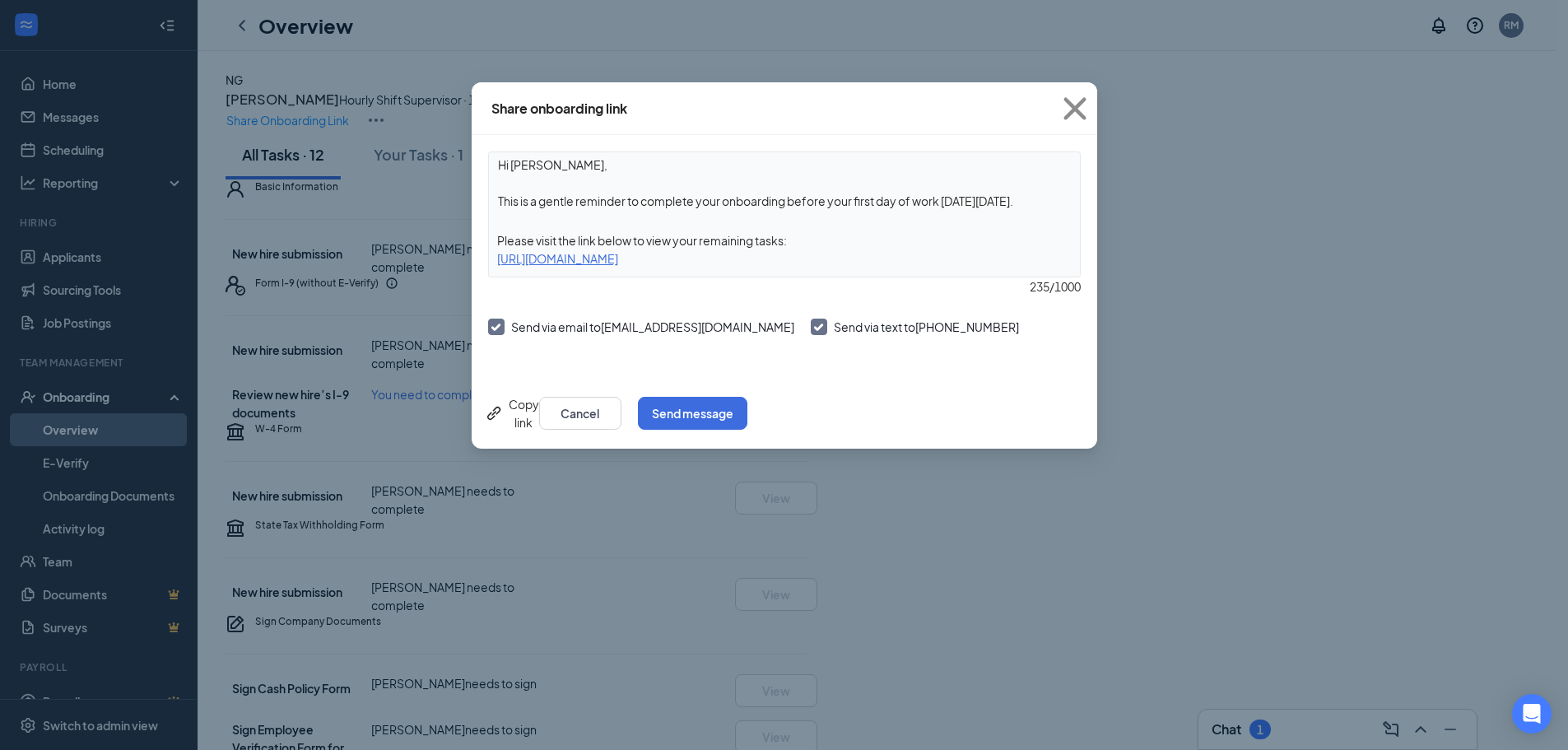
drag, startPoint x: 913, startPoint y: 258, endPoint x: 489, endPoint y: 262, distance: 424.0
click at [489, 262] on div "[URL][DOMAIN_NAME]" at bounding box center [784, 258] width 591 height 18
copy div "[URL][DOMAIN_NAME]"
click at [1074, 104] on icon "Cross" at bounding box center [1075, 109] width 45 height 45
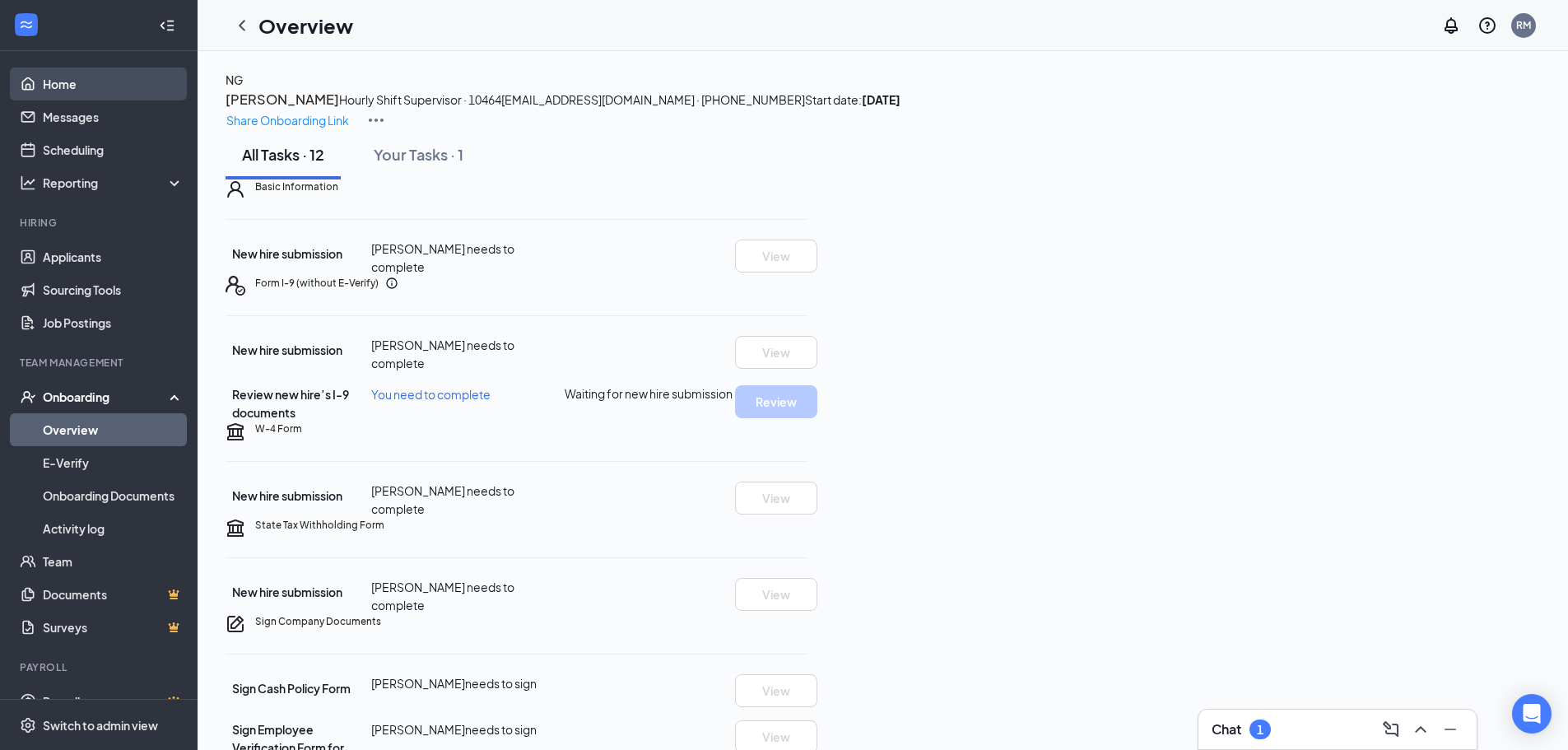
click at [72, 86] on link "Home" at bounding box center [113, 84] width 141 height 33
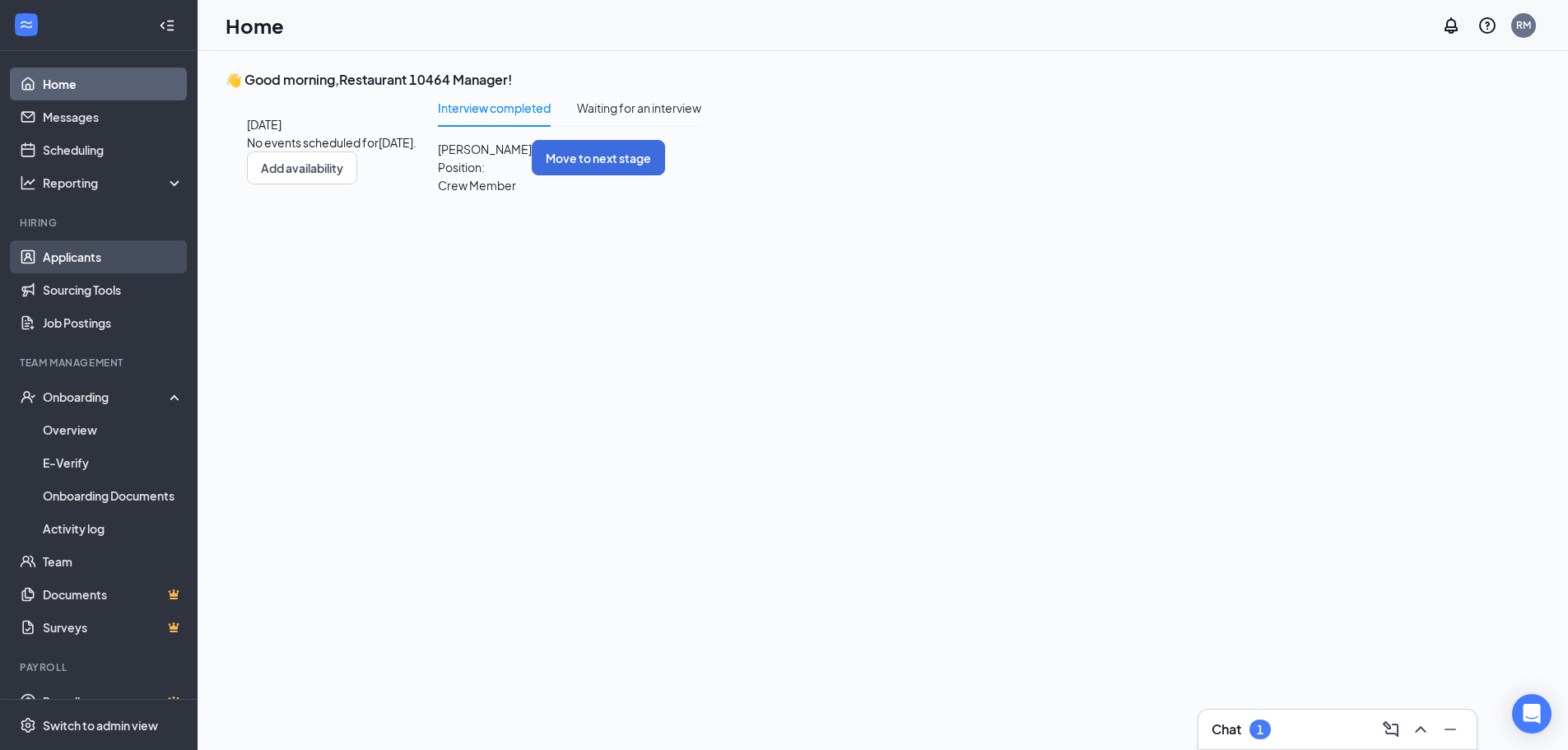
click at [102, 258] on link "Applicants" at bounding box center [113, 256] width 141 height 33
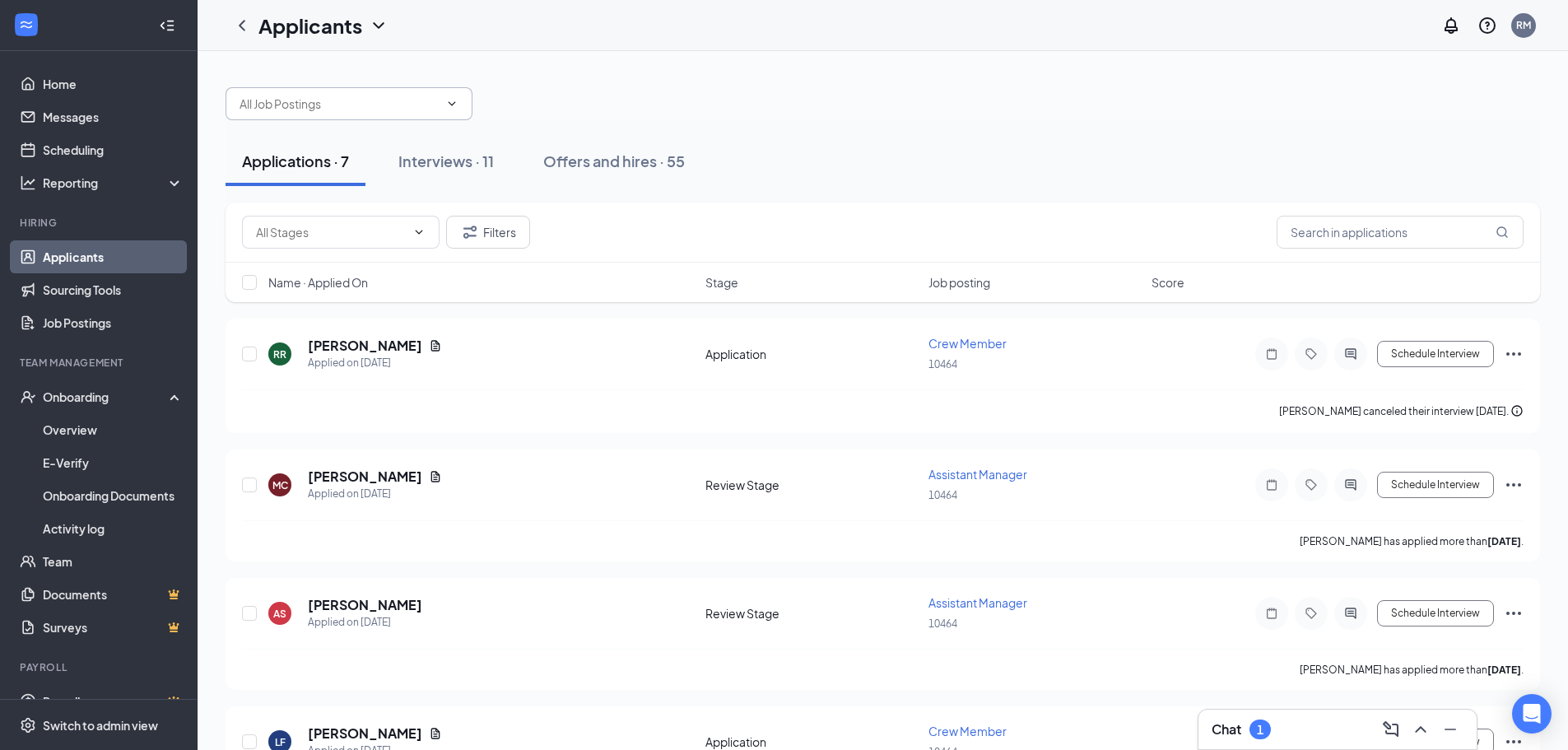
click at [453, 105] on icon "ChevronDown" at bounding box center [452, 104] width 13 height 13
click at [356, 196] on div "Hourly Shift Supervisor (10464)" at bounding box center [308, 187] width 164 height 18
type input "Hourly Shift Supervisor (10464)"
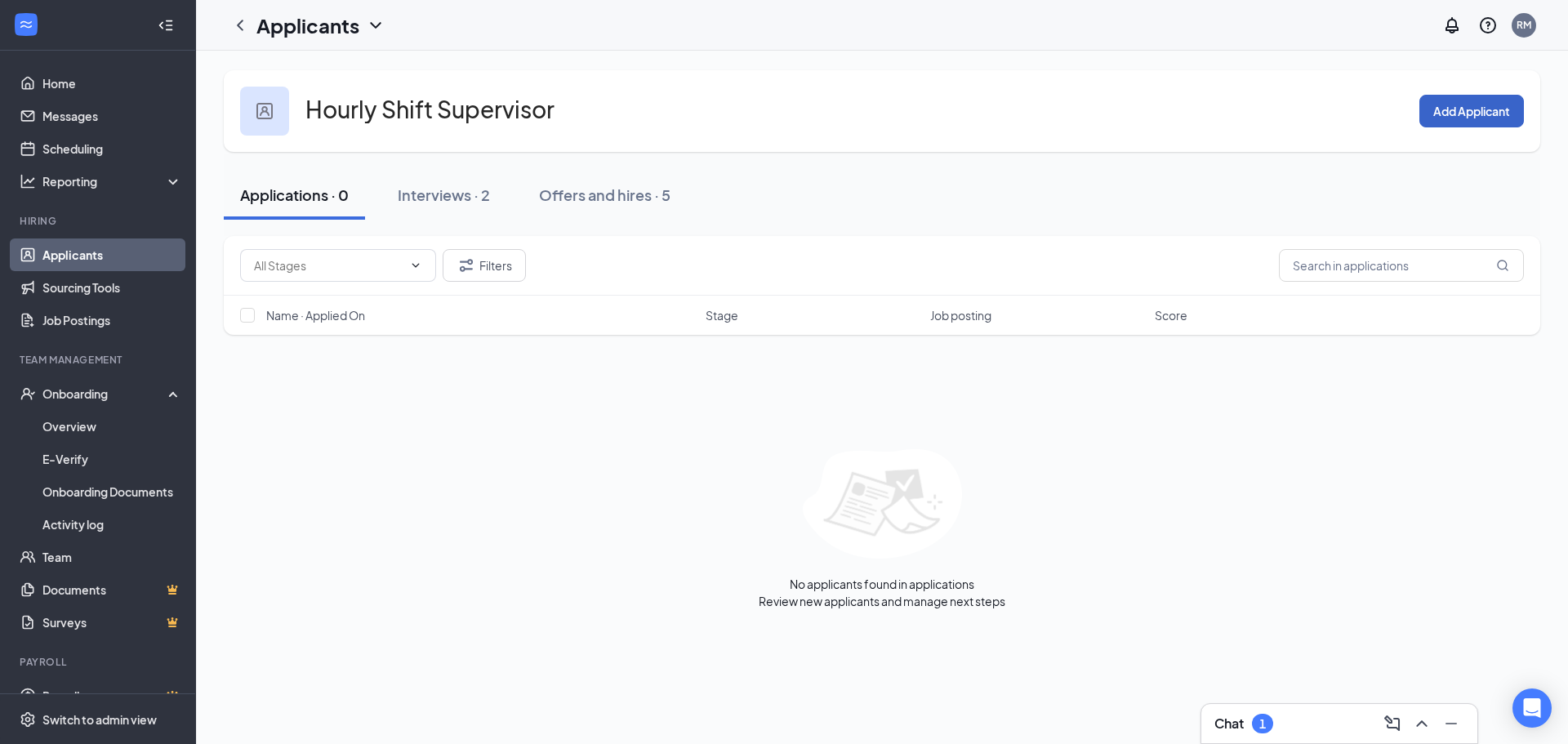
click at [1474, 116] on button "Add Applicant" at bounding box center [1471, 111] width 104 height 33
type input "[PERSON_NAME]"
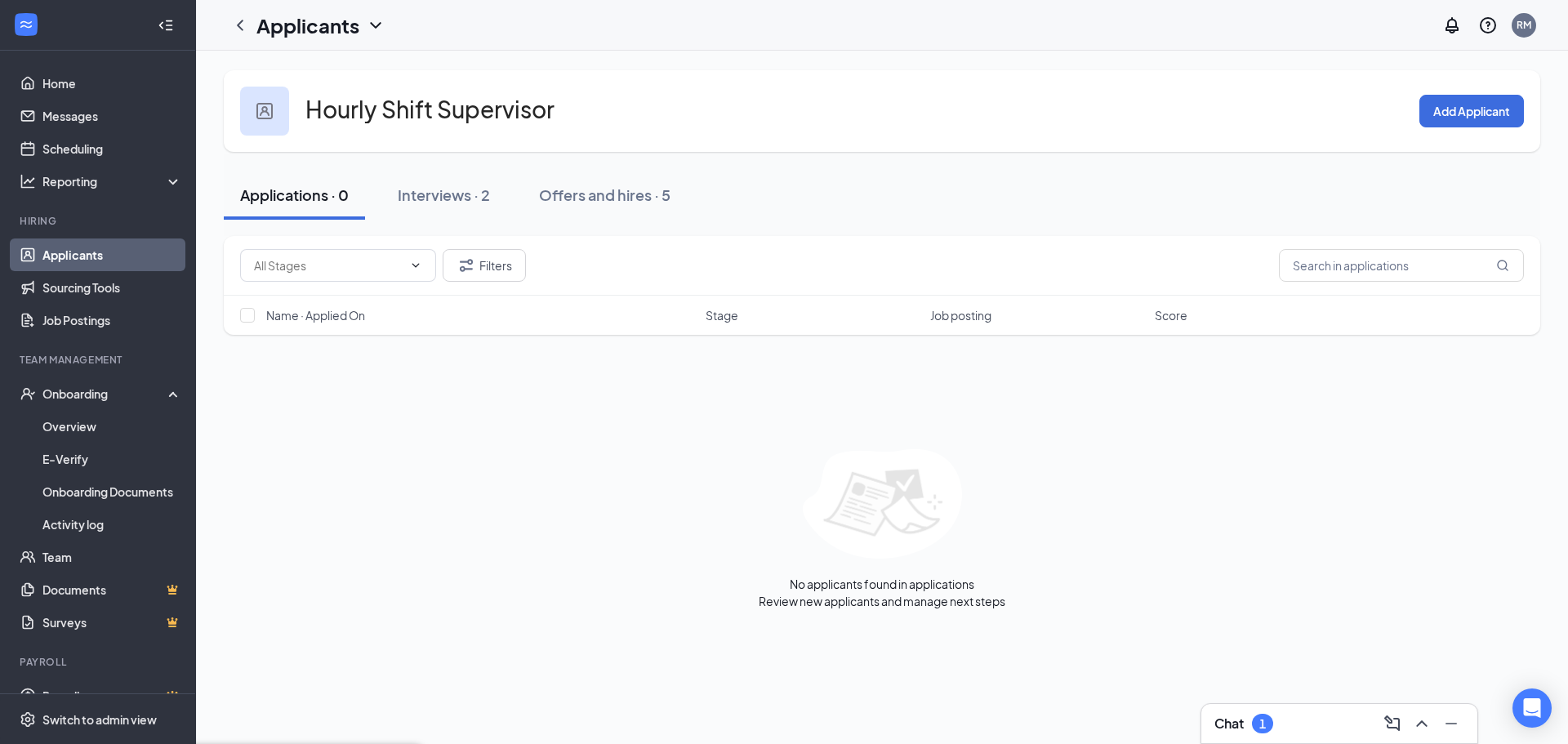
type input "[EMAIL_ADDRESS][DOMAIN_NAME]"
type input "2088604386"
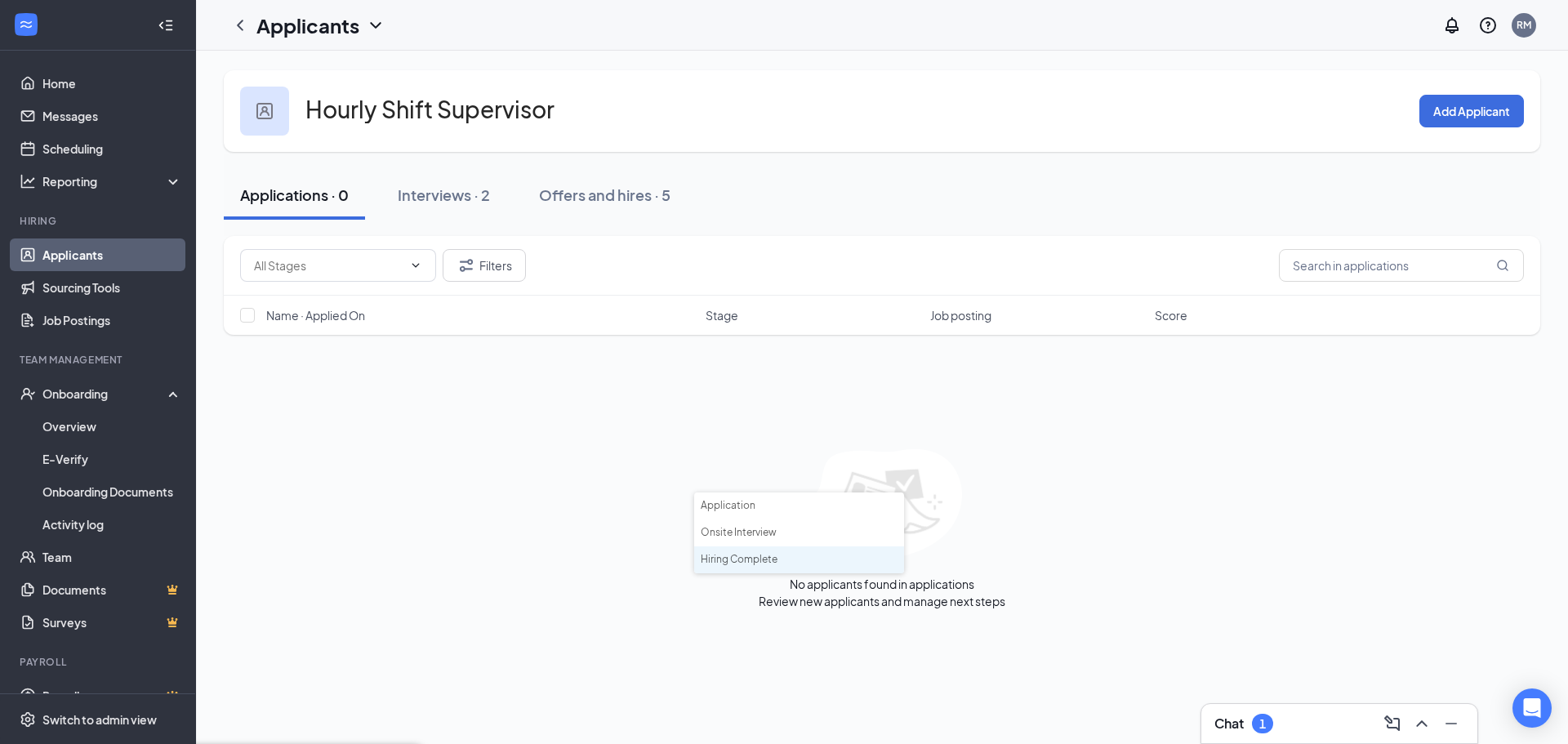
click at [758, 565] on li "Hiring Complete" at bounding box center [799, 560] width 210 height 27
click at [89, 255] on link "Applicants" at bounding box center [112, 254] width 140 height 33
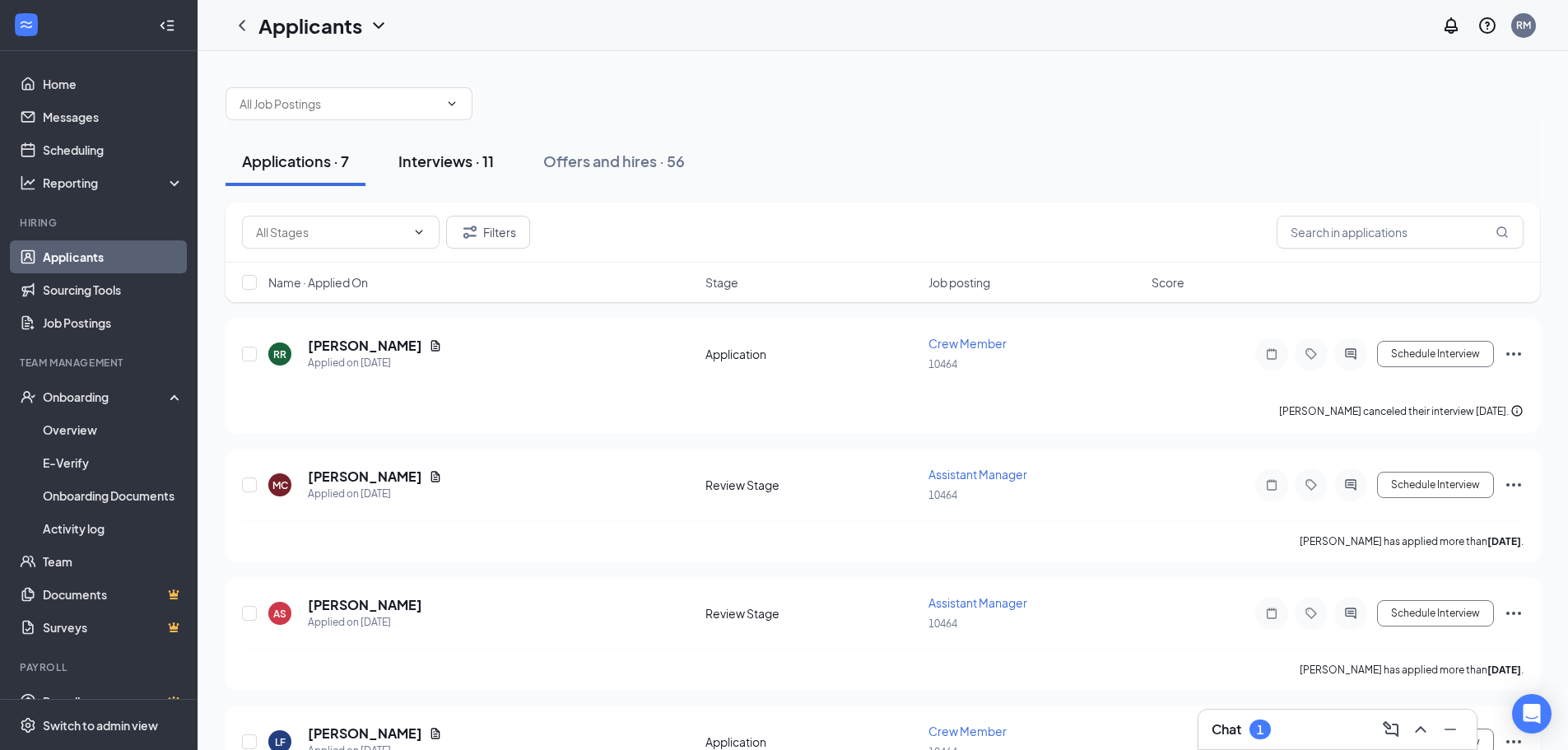
click at [454, 165] on div "Interviews · 11" at bounding box center [445, 161] width 95 height 21
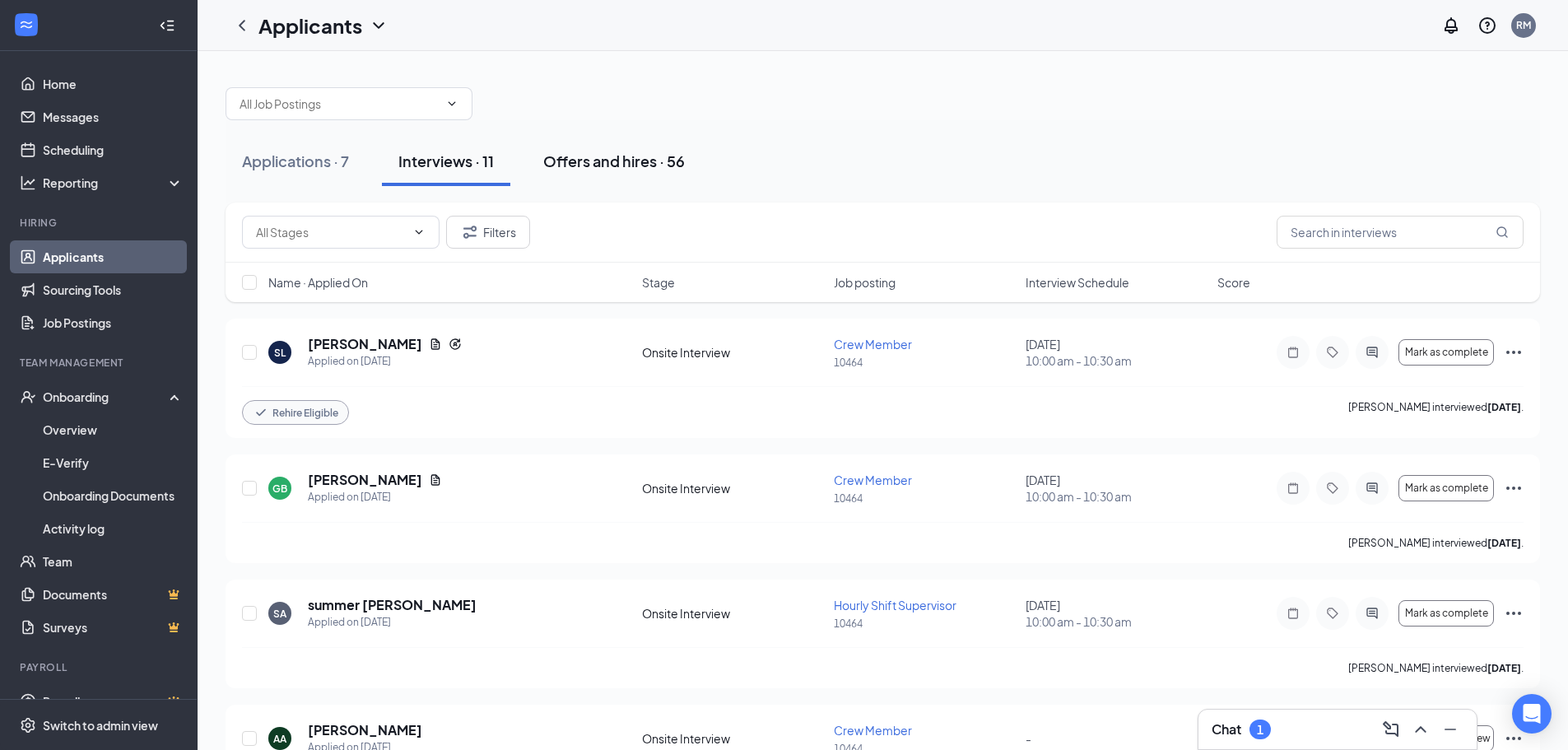
click at [587, 154] on div "Offers and hires · 56" at bounding box center [614, 161] width 142 height 21
